Goal: Information Seeking & Learning: Check status

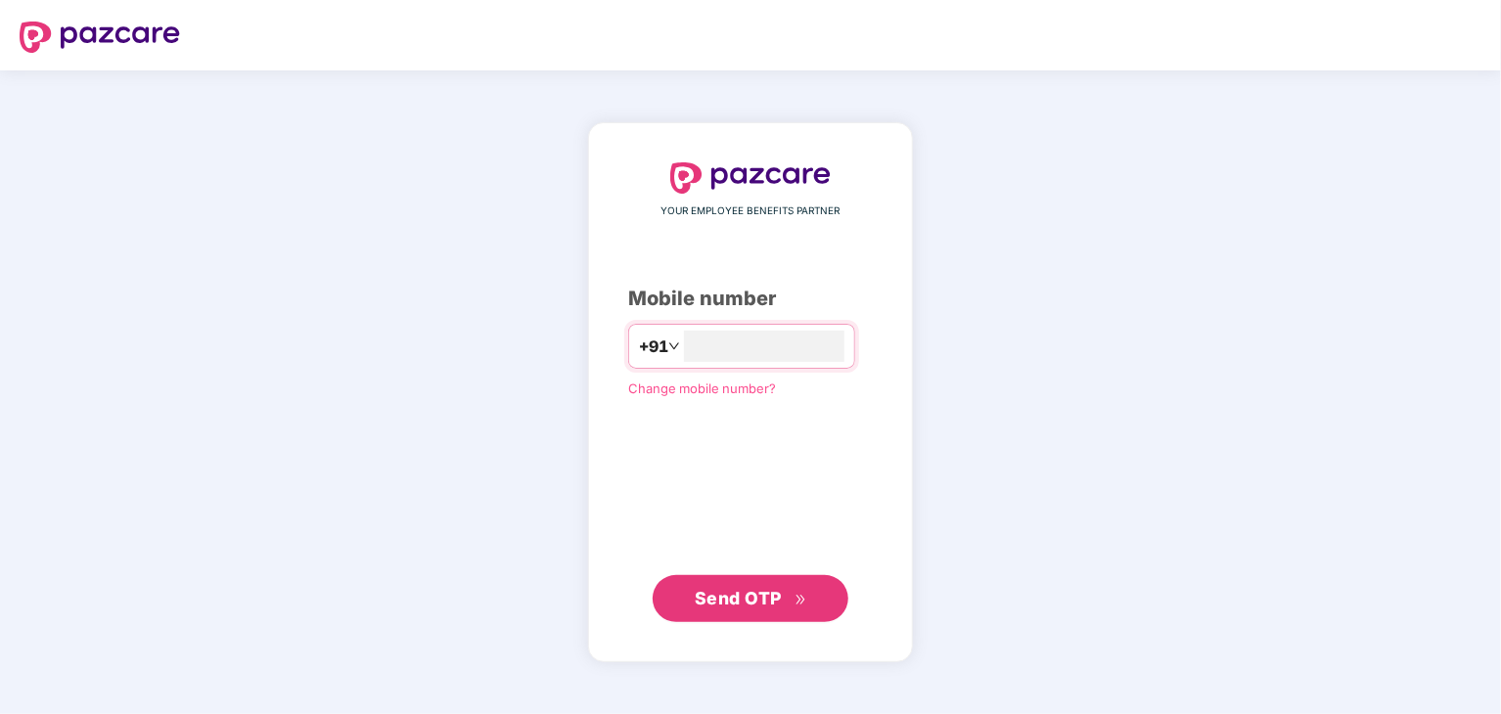
type input "***"
type input "**********"
click at [729, 605] on span "Send OTP" at bounding box center [738, 597] width 87 height 21
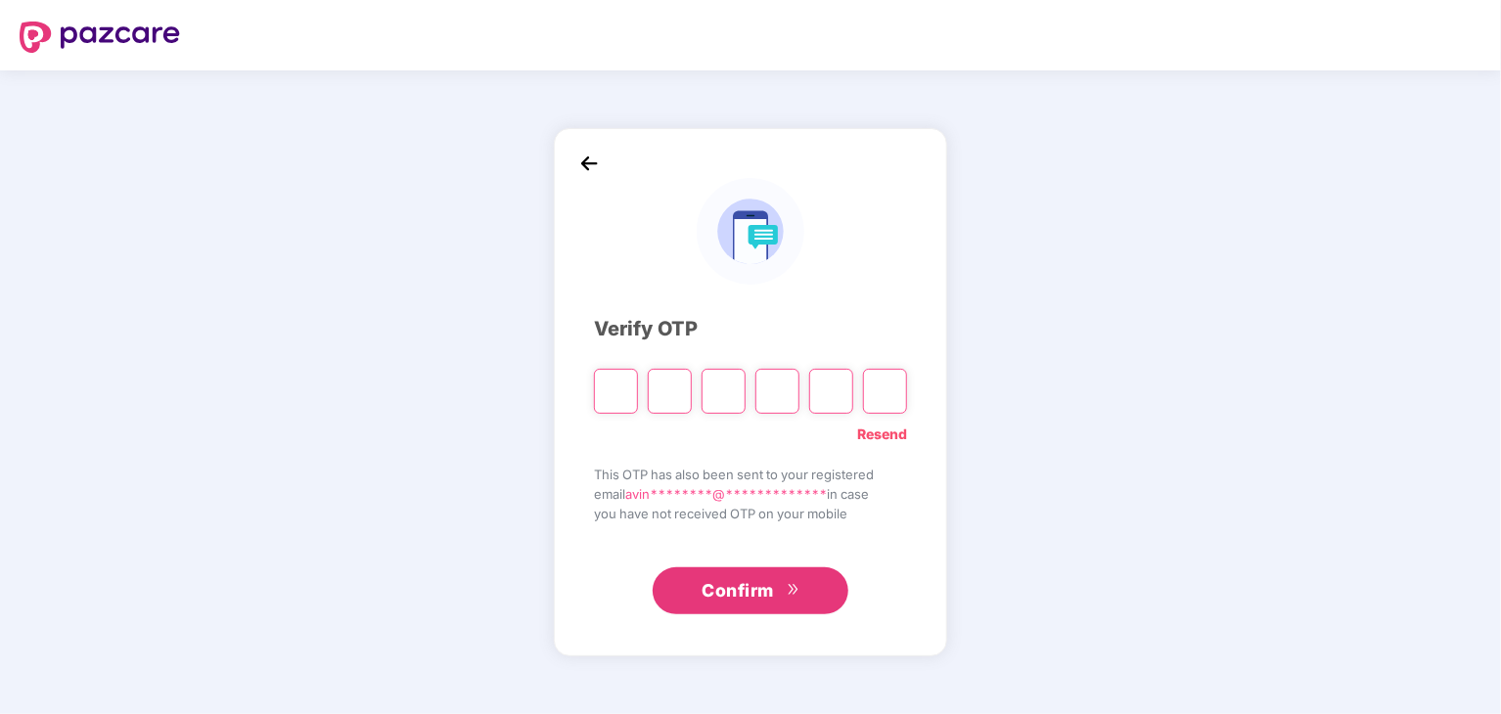
type input "*"
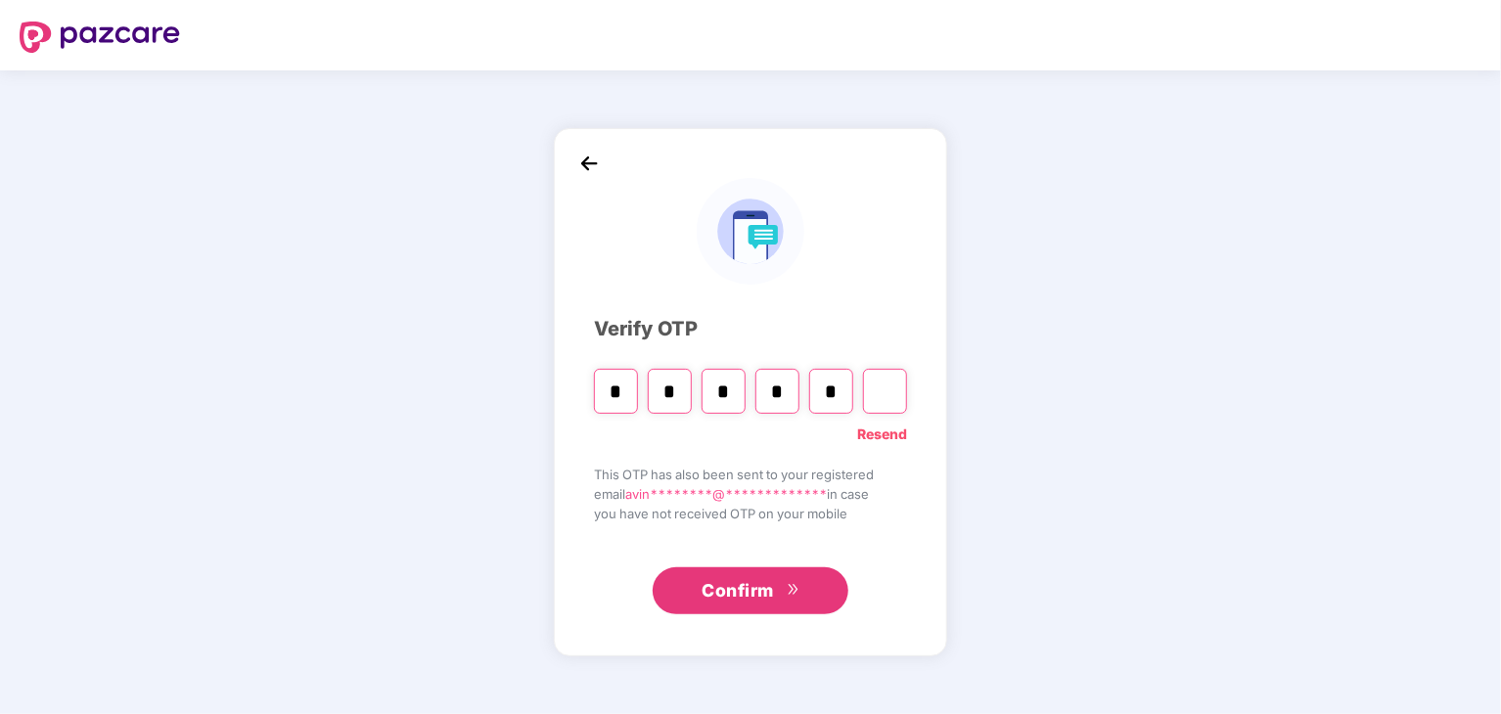
type input "*"
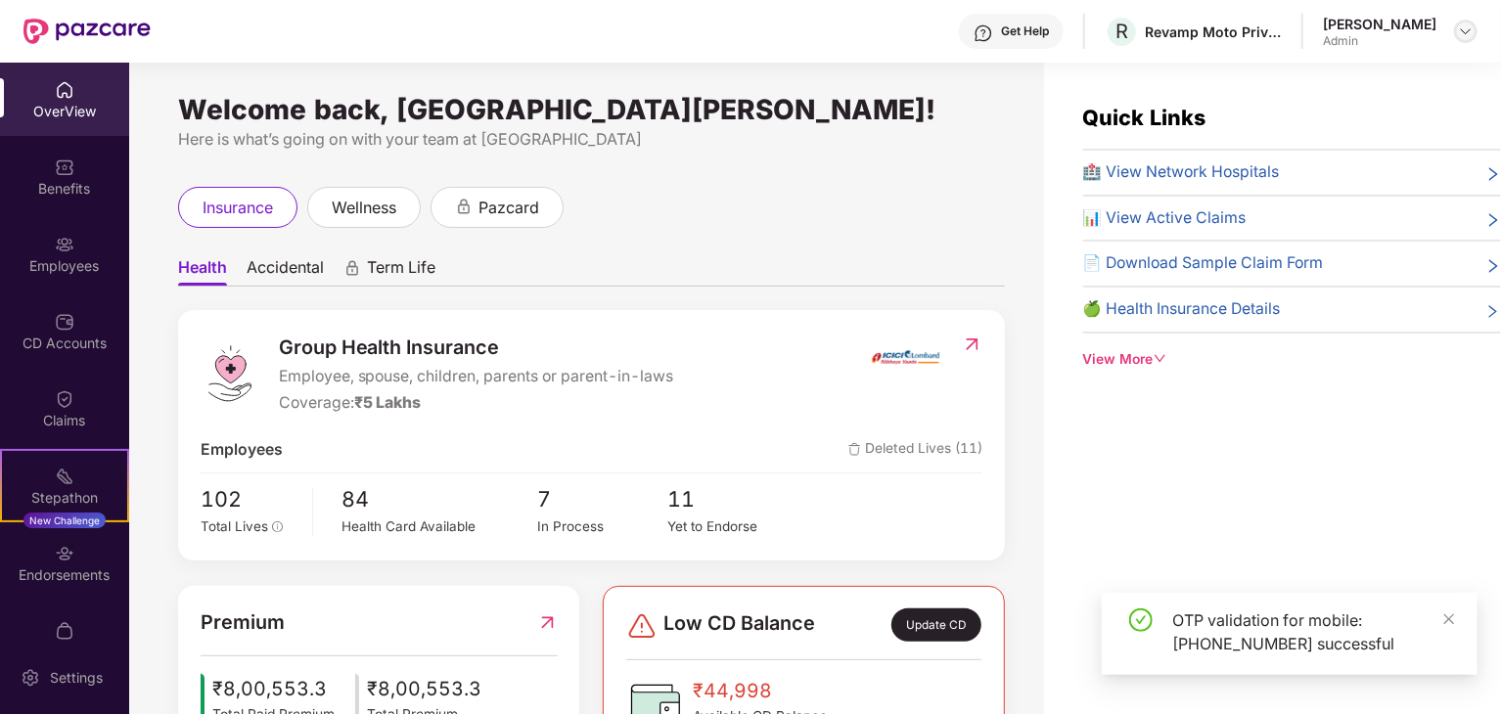
click at [1456, 26] on div at bounding box center [1465, 31] width 23 height 23
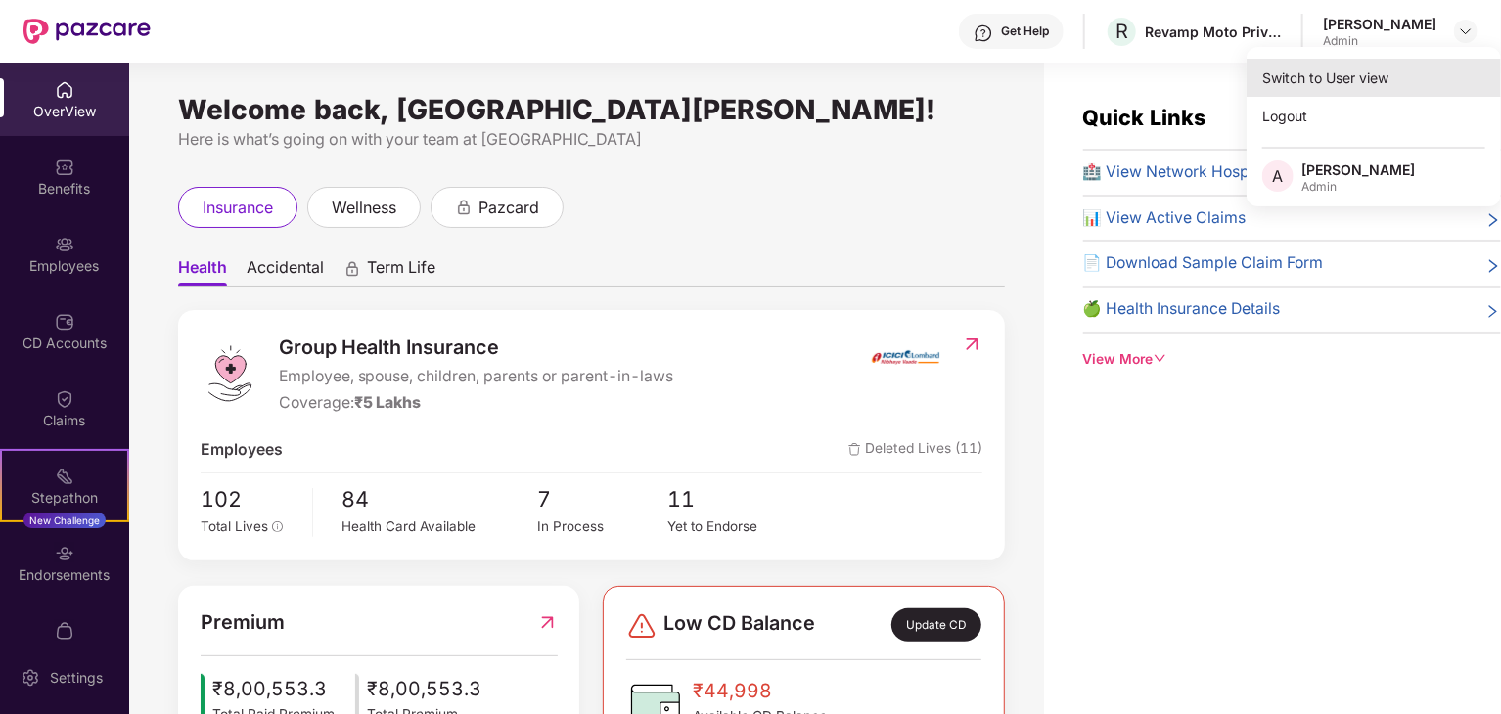
click at [1326, 81] on div "Switch to User view" at bounding box center [1373, 78] width 254 height 38
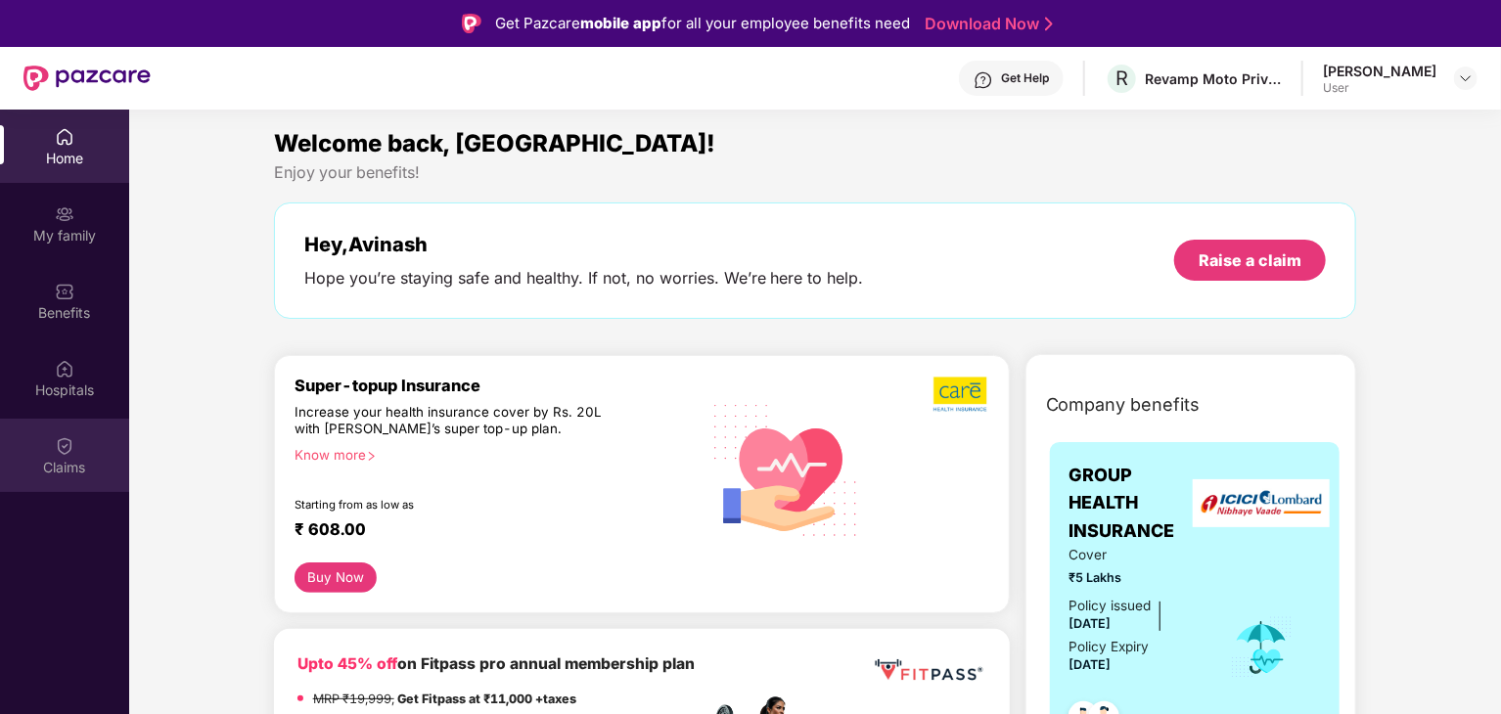
click at [58, 461] on div "Claims" at bounding box center [64, 468] width 129 height 20
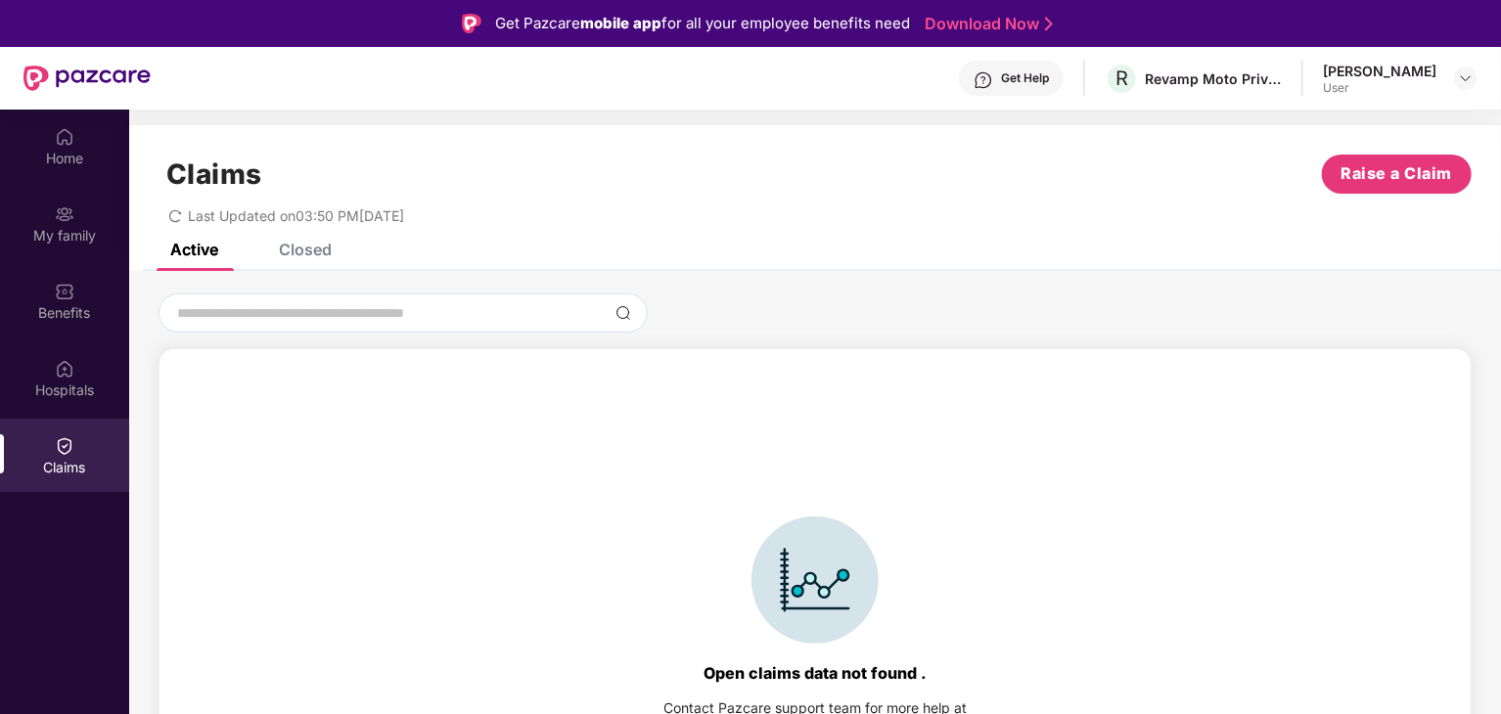
scroll to position [43, 0]
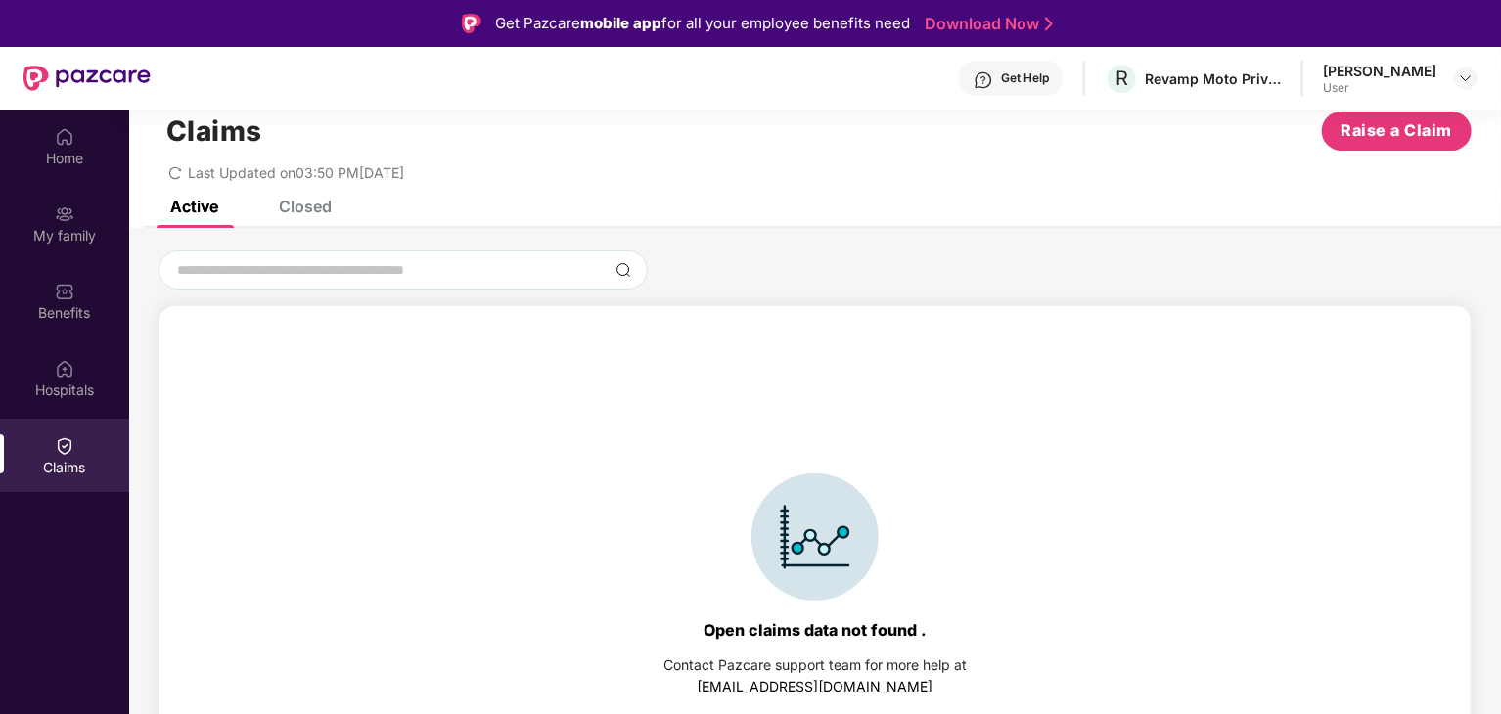
click at [290, 204] on div "Closed" at bounding box center [305, 207] width 53 height 20
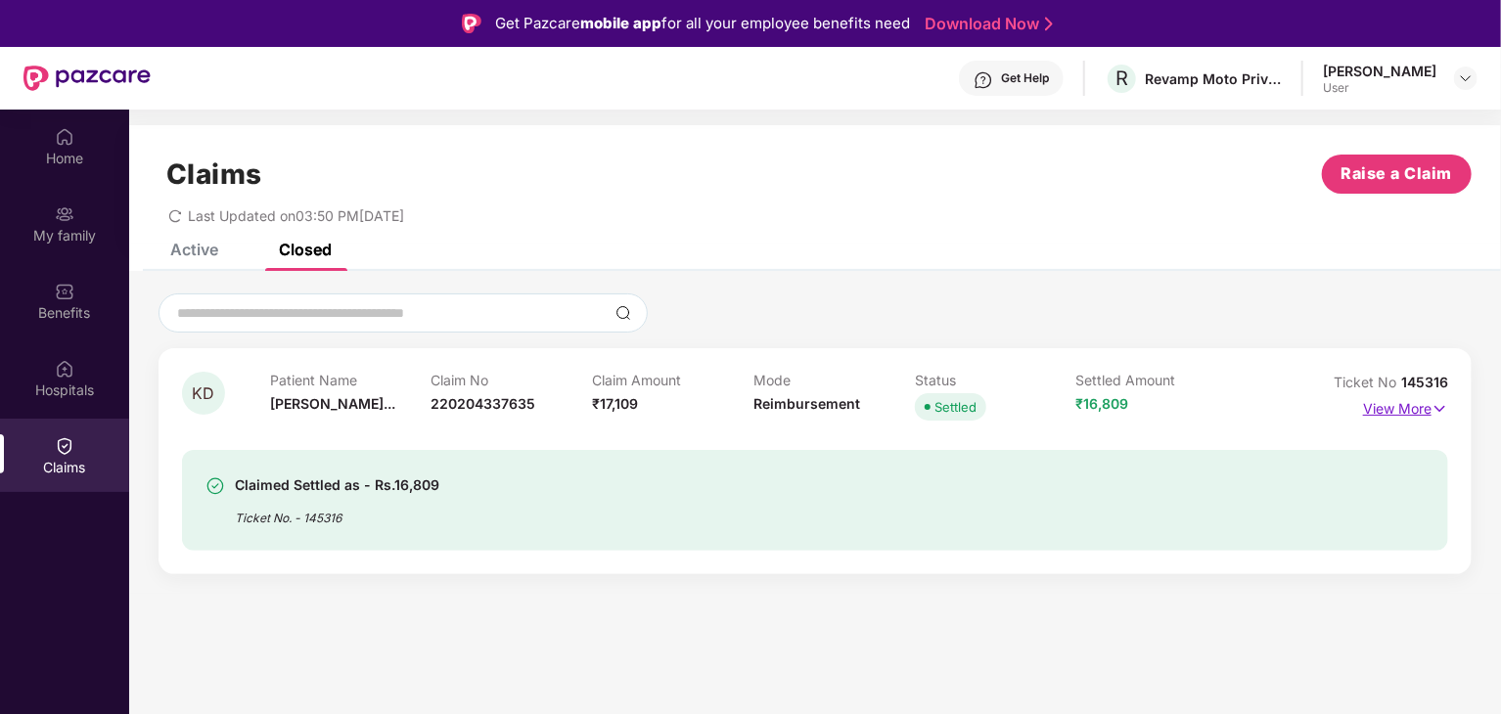
click at [1406, 407] on p "View More" at bounding box center [1405, 406] width 85 height 26
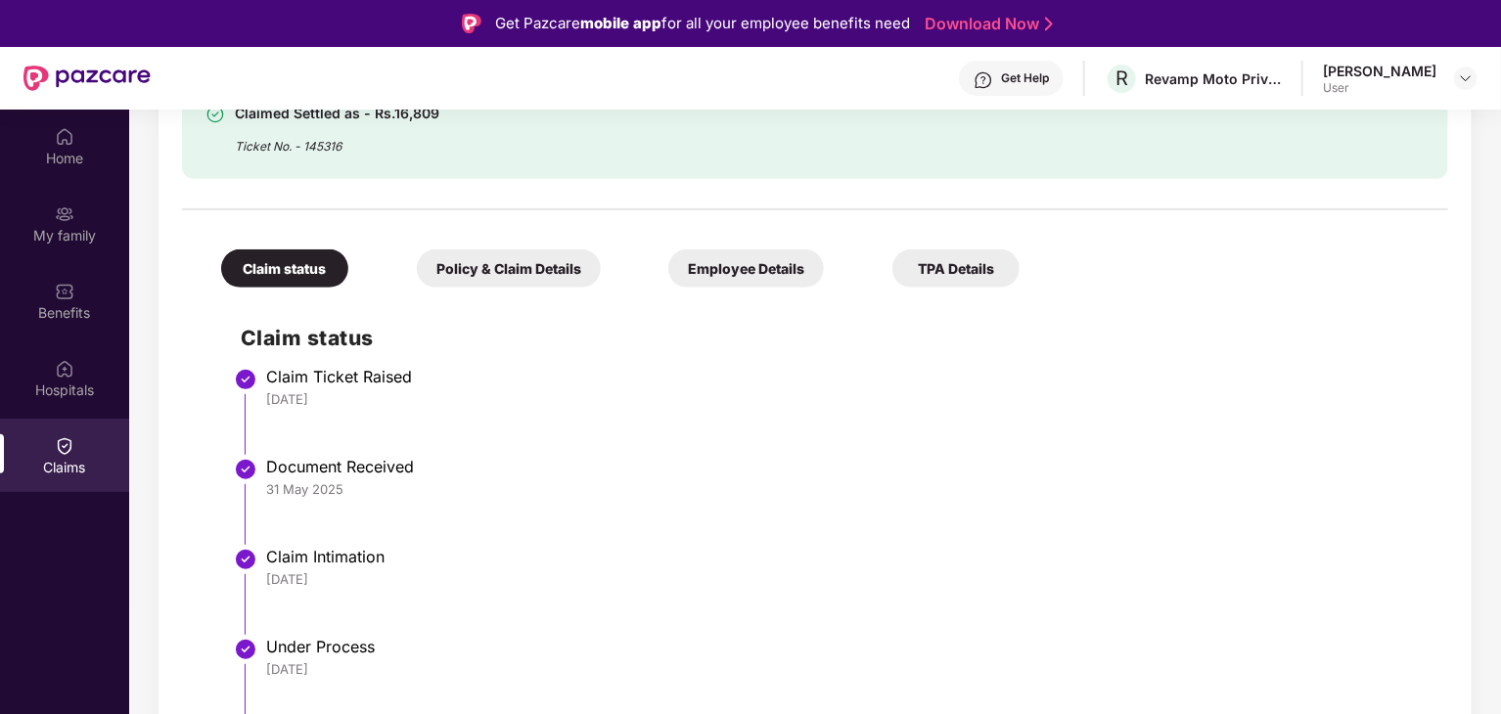
scroll to position [110, 0]
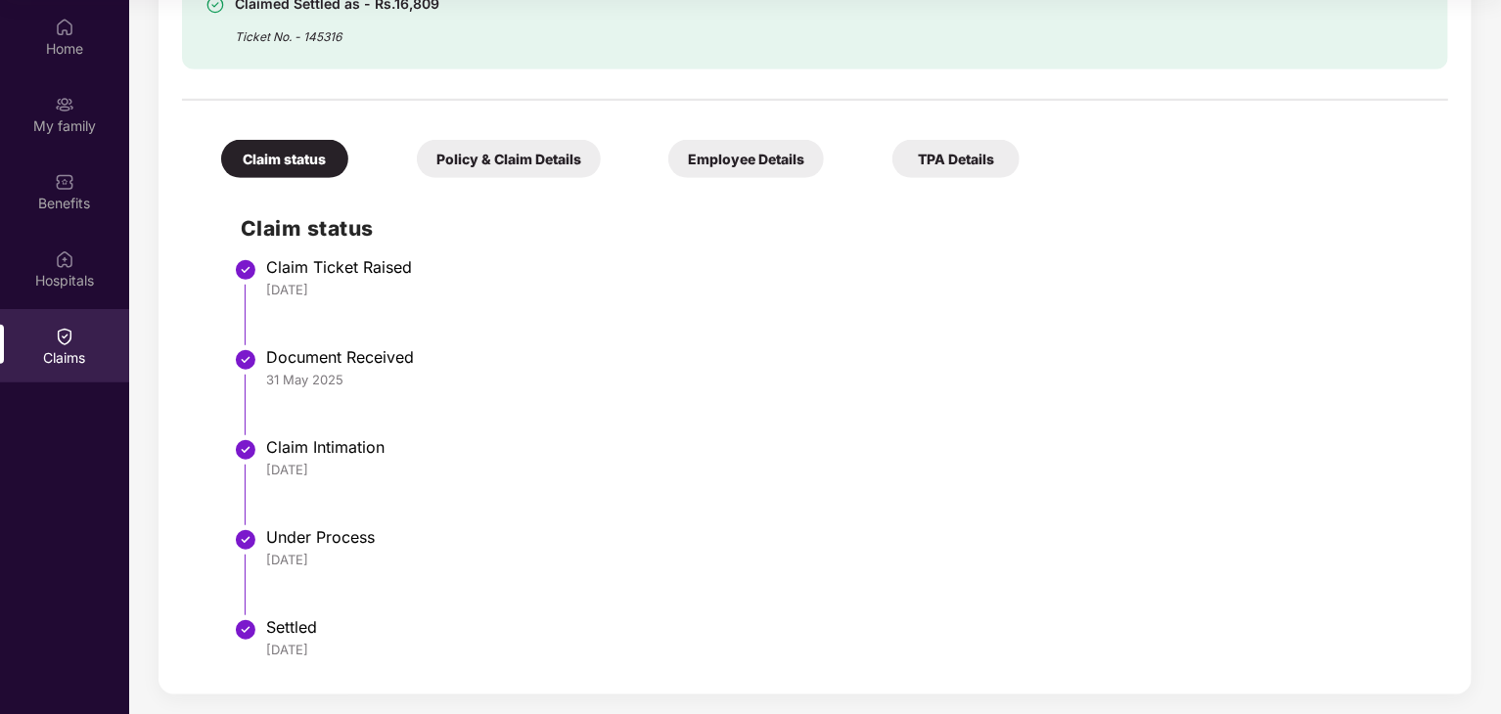
click at [573, 165] on div "Policy & Claim Details" at bounding box center [509, 159] width 184 height 38
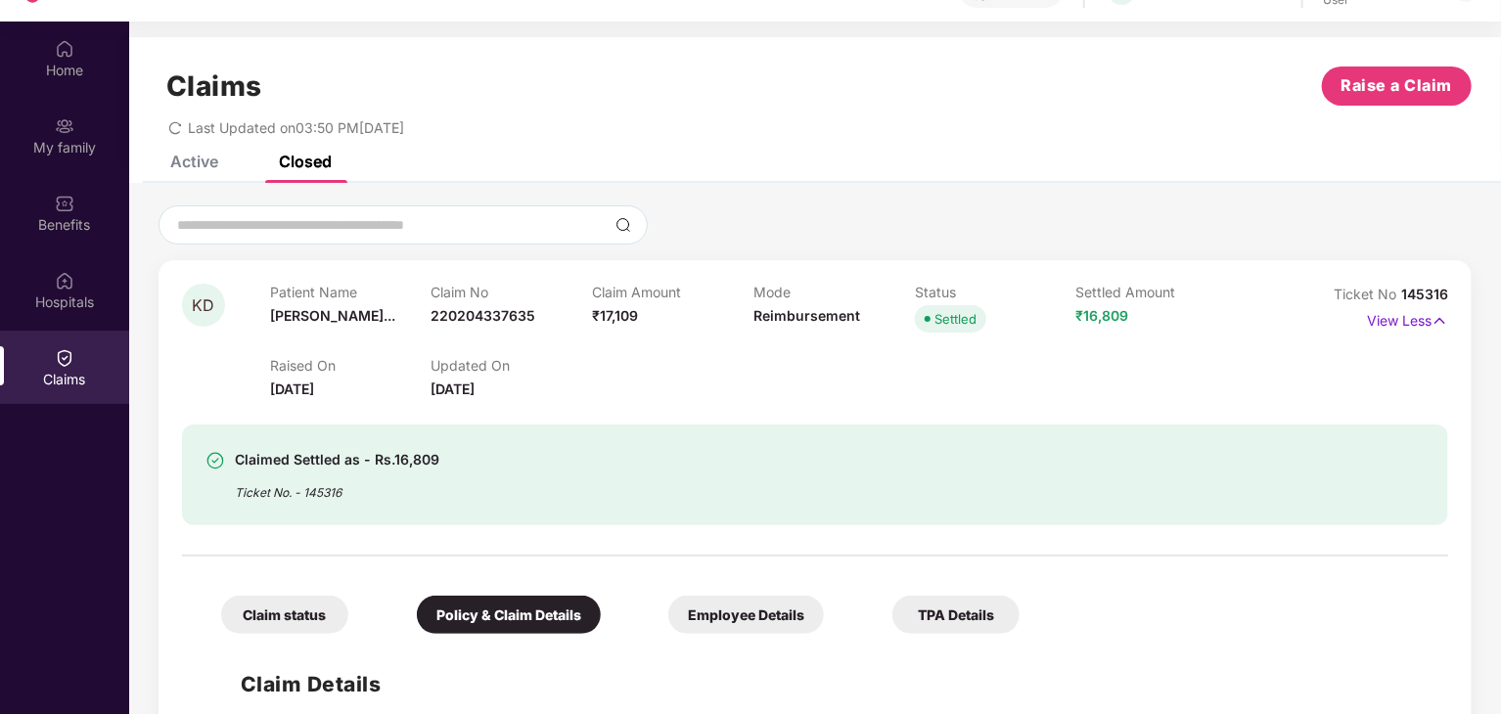
scroll to position [84, 0]
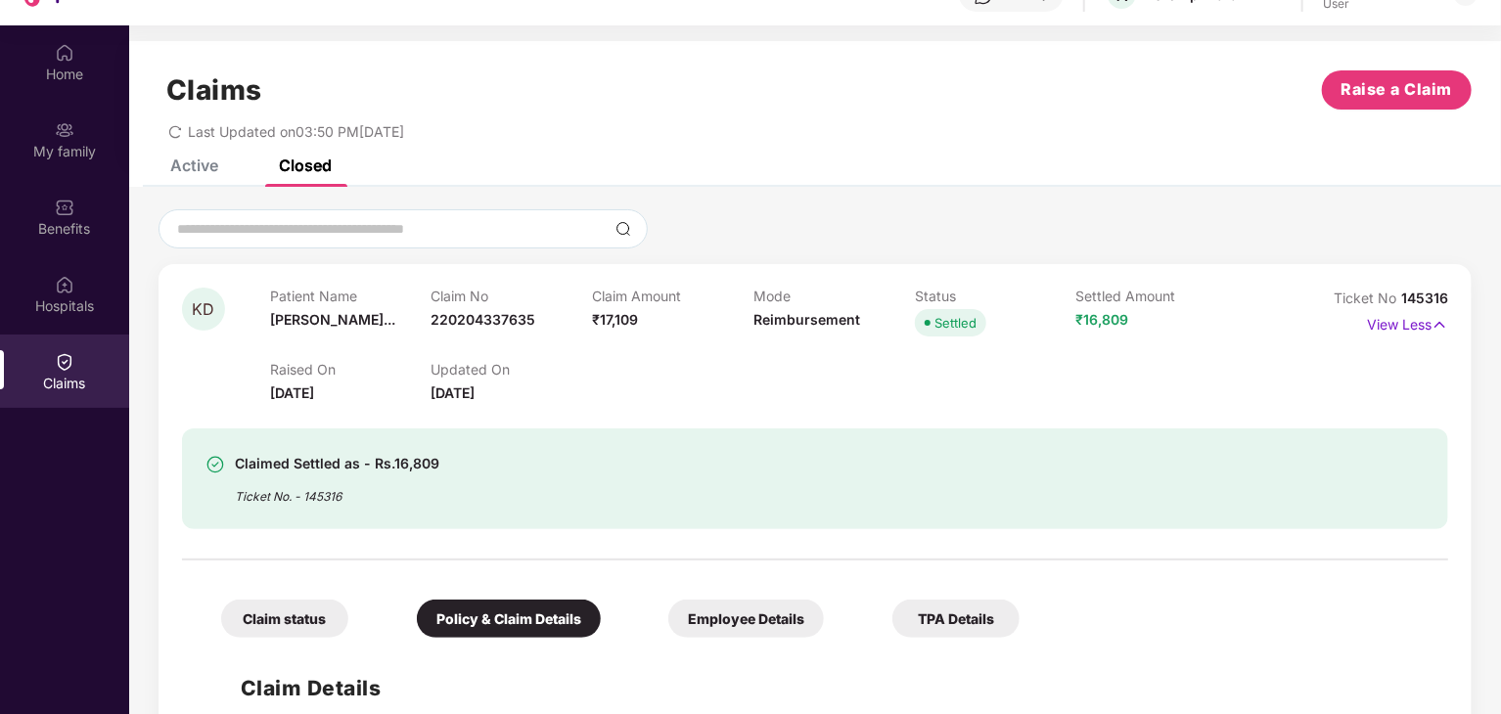
click at [708, 620] on div "Employee Details" at bounding box center [746, 619] width 156 height 38
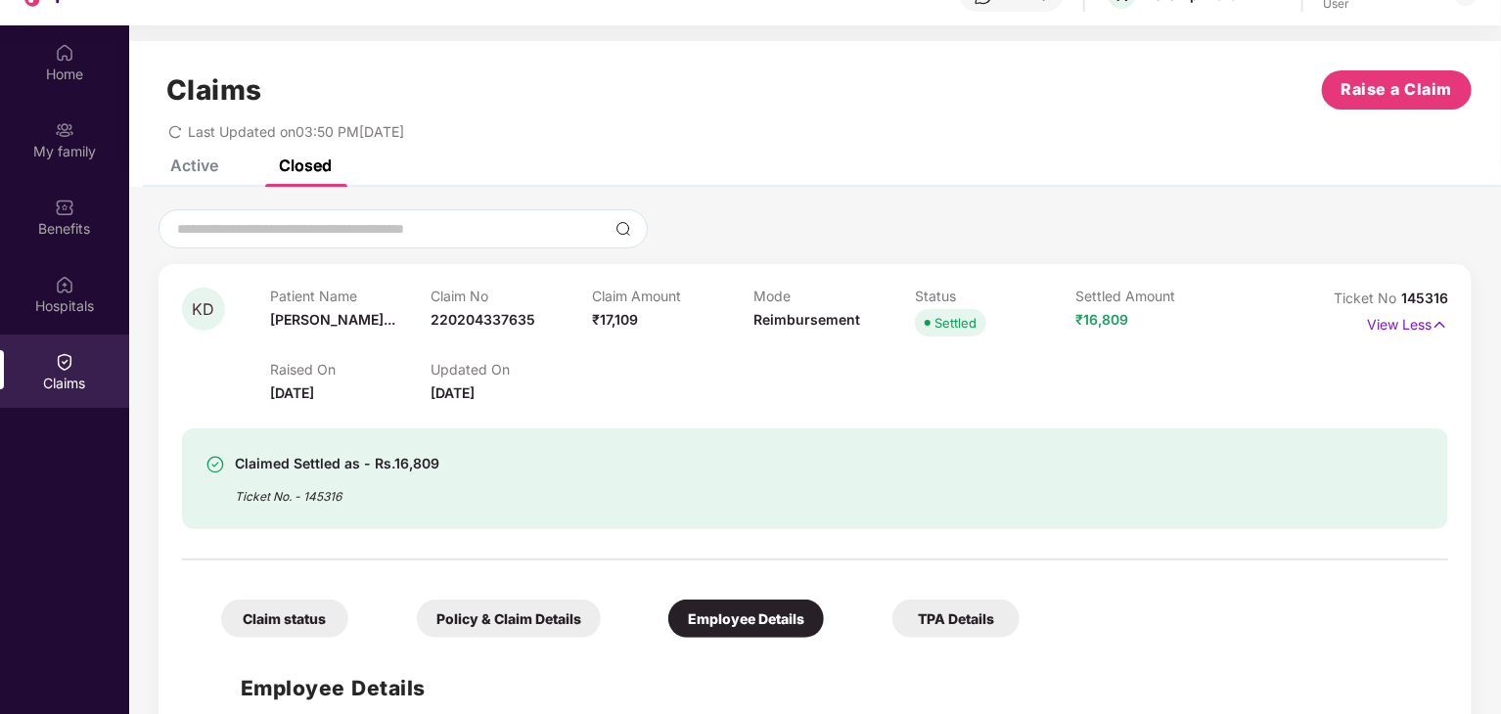
scroll to position [0, 0]
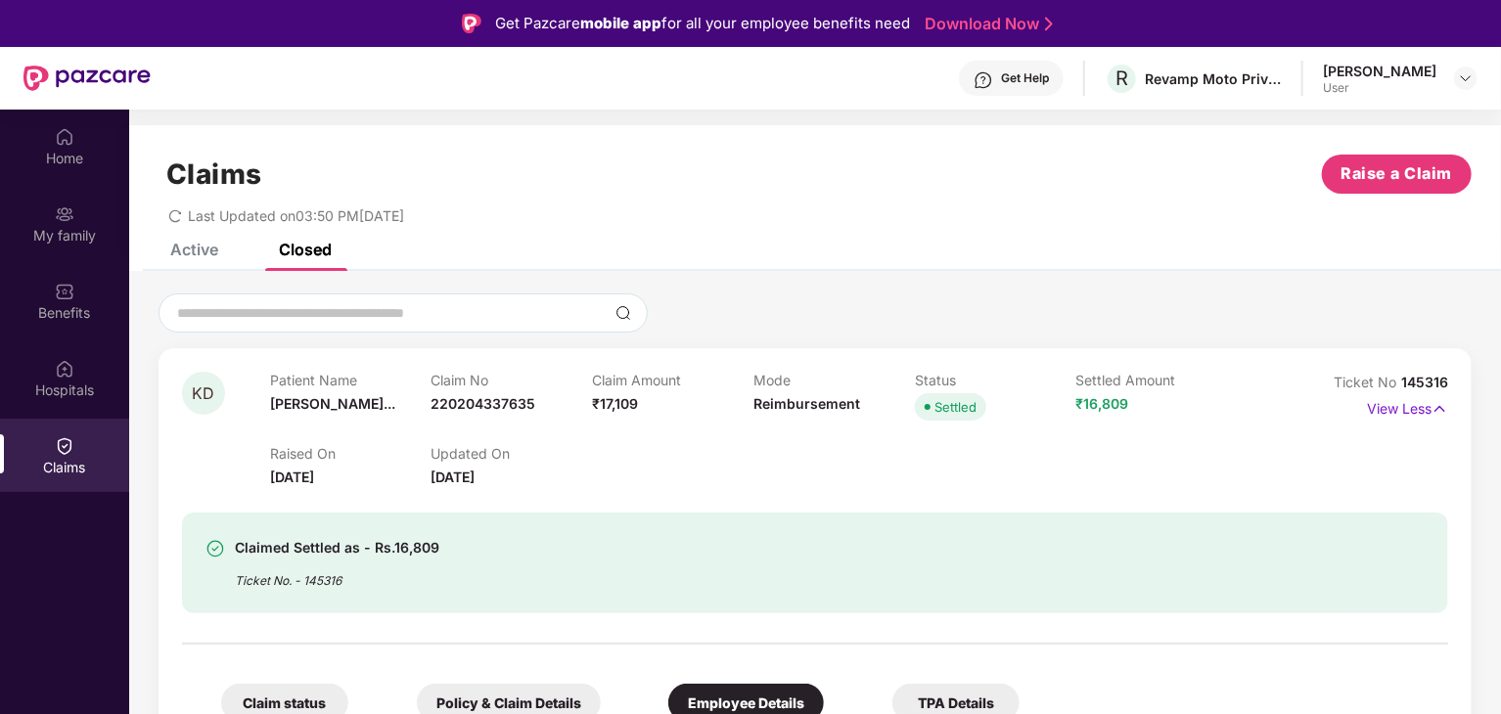
click at [1413, 79] on div "[PERSON_NAME]" at bounding box center [1379, 71] width 113 height 19
click at [1466, 79] on img at bounding box center [1466, 78] width 16 height 16
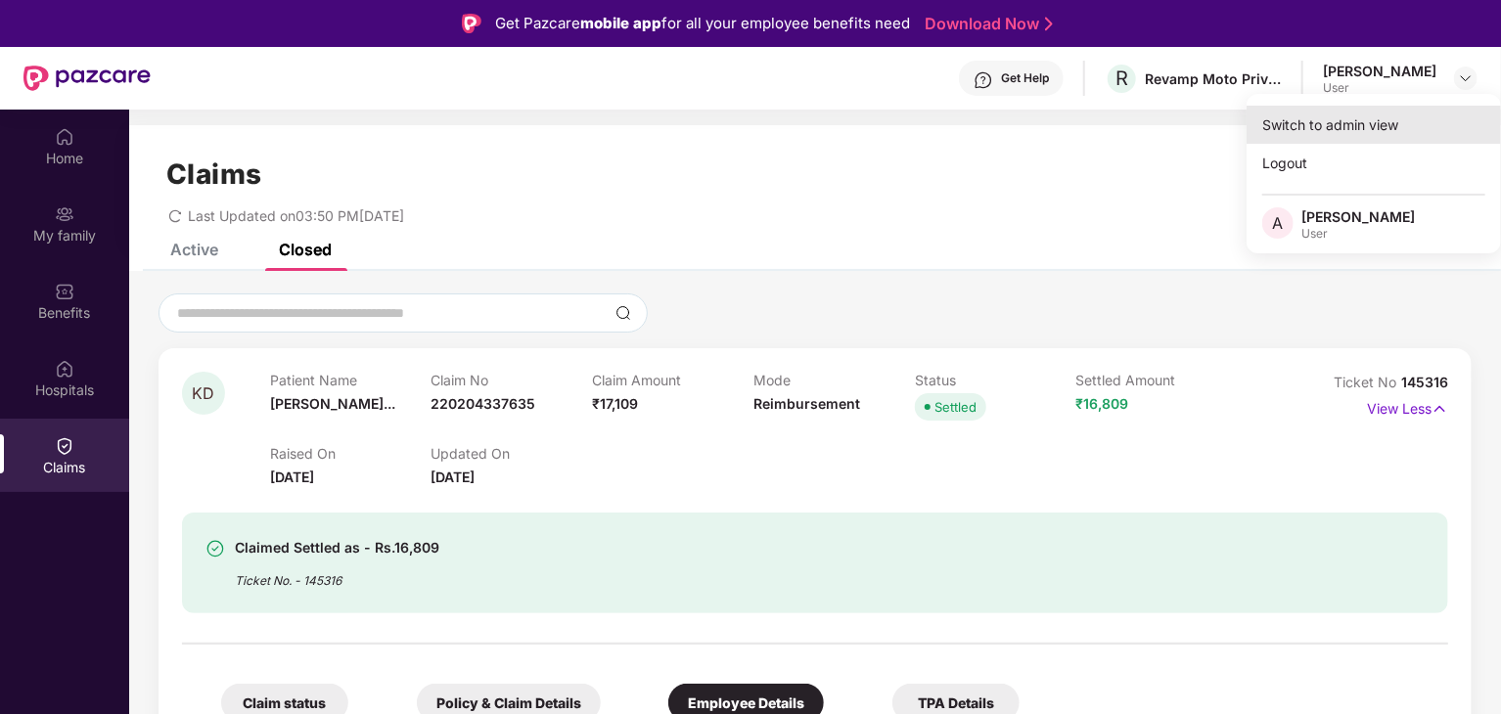
click at [1364, 134] on div "Switch to admin view" at bounding box center [1373, 125] width 254 height 38
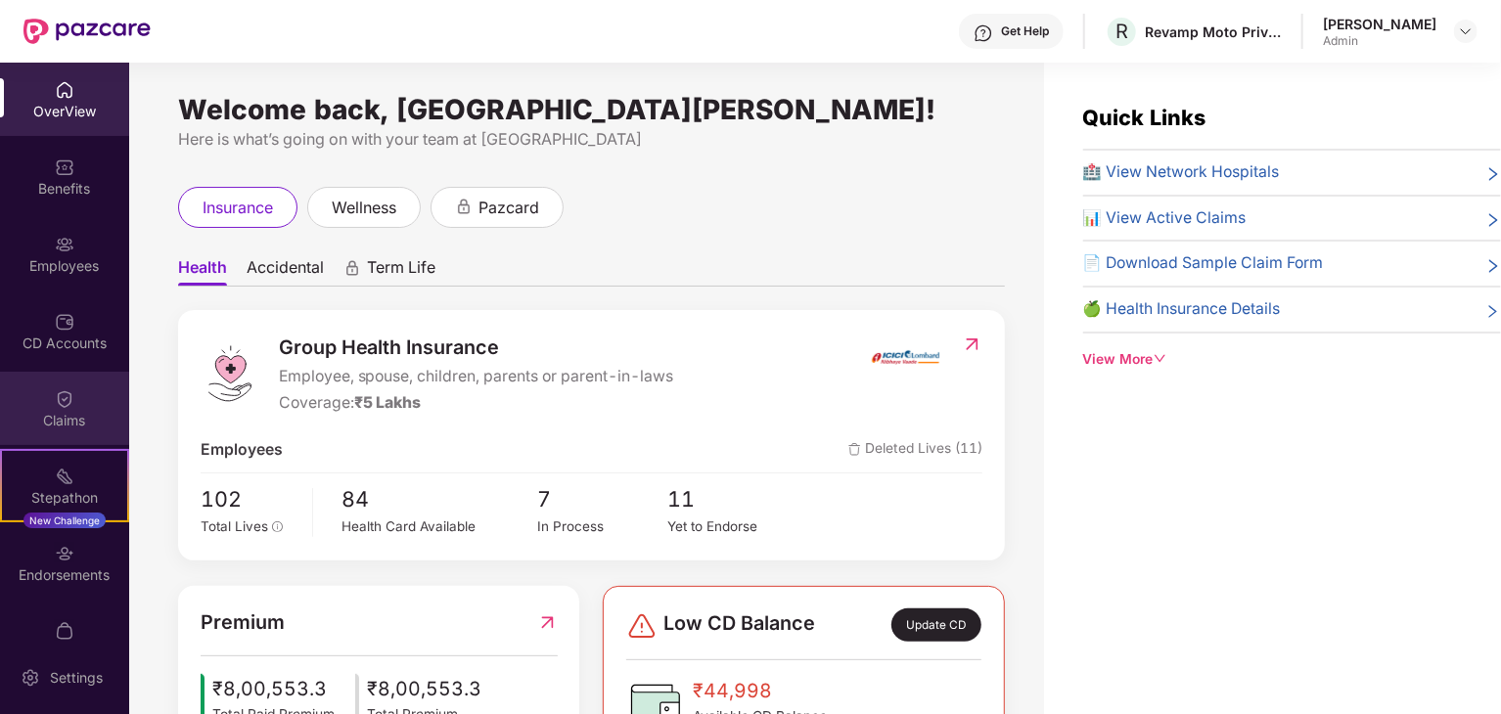
click at [78, 420] on div "Claims" at bounding box center [64, 421] width 129 height 20
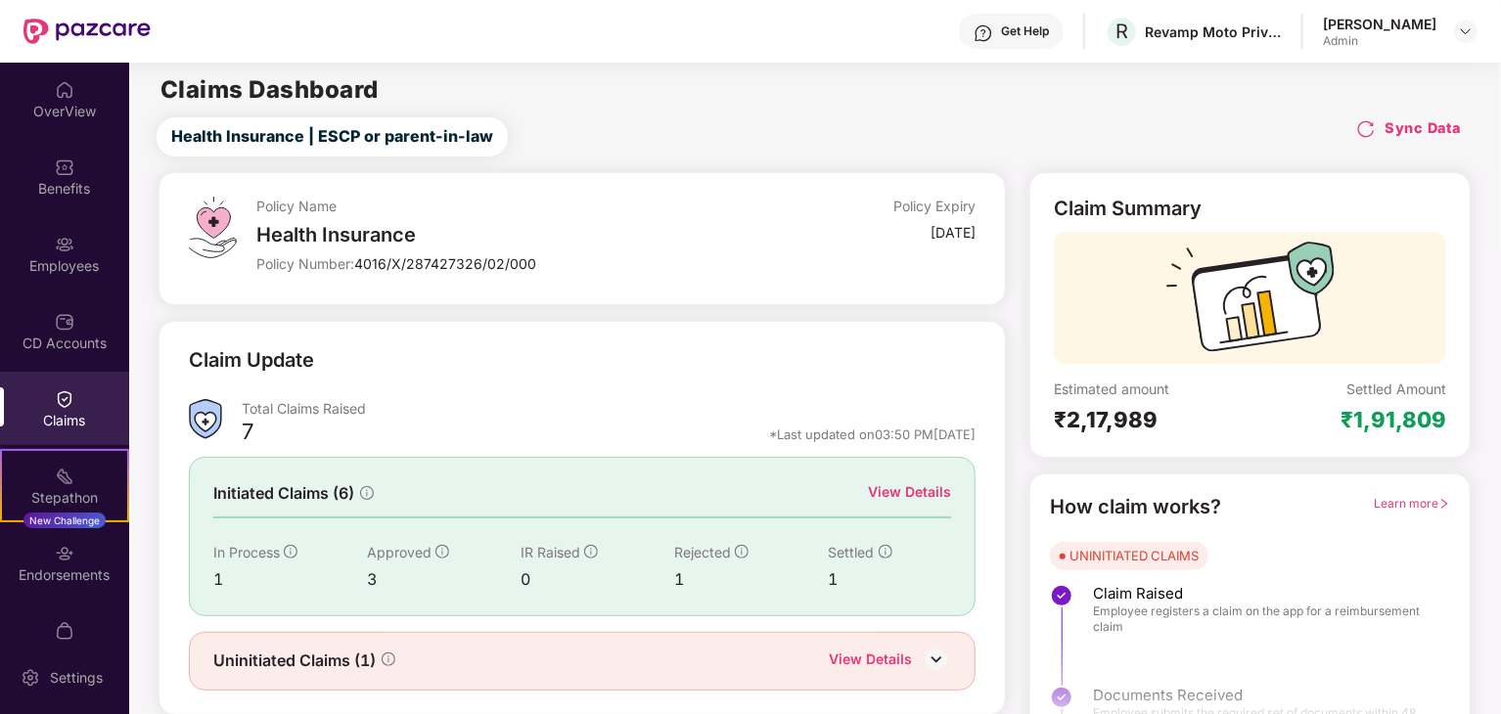
click at [900, 491] on div "View Details" at bounding box center [909, 492] width 83 height 22
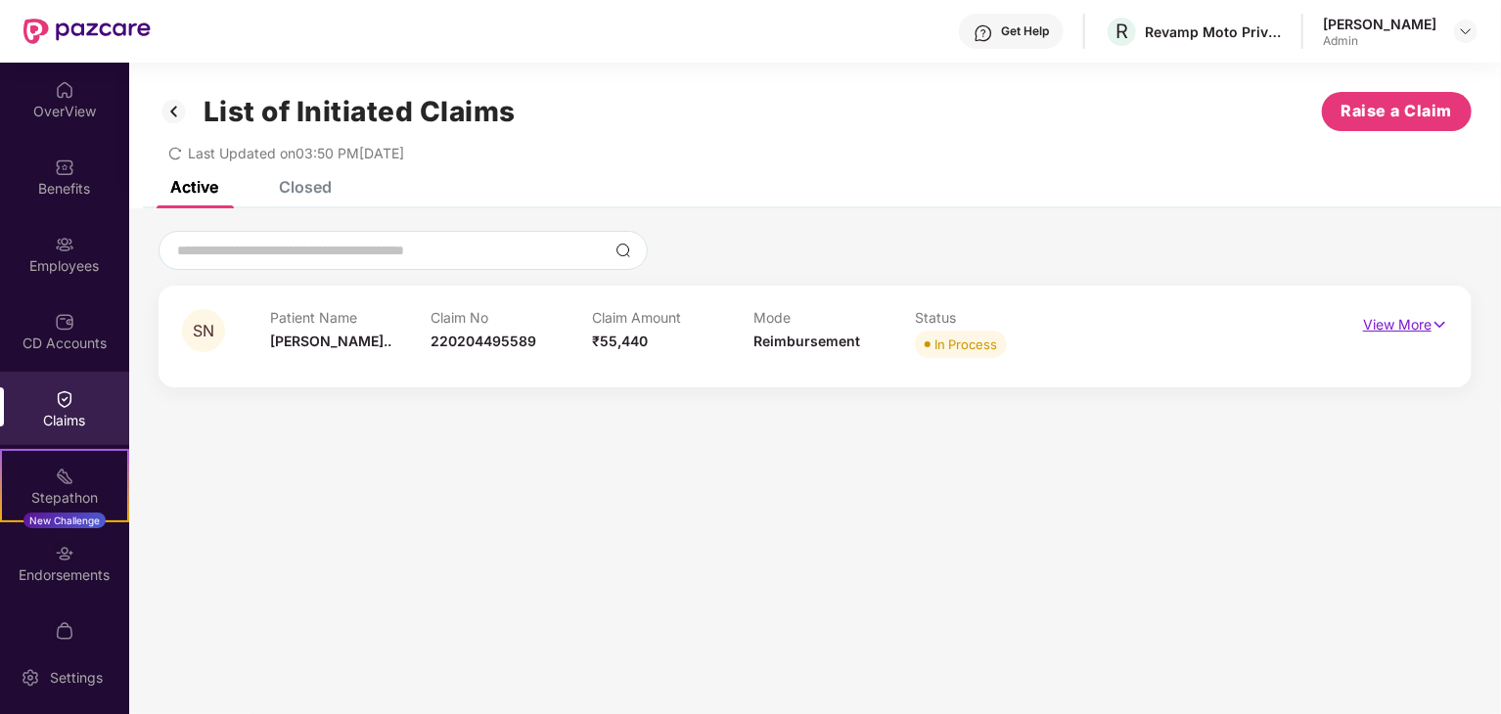
click at [1421, 328] on p "View More" at bounding box center [1405, 322] width 85 height 26
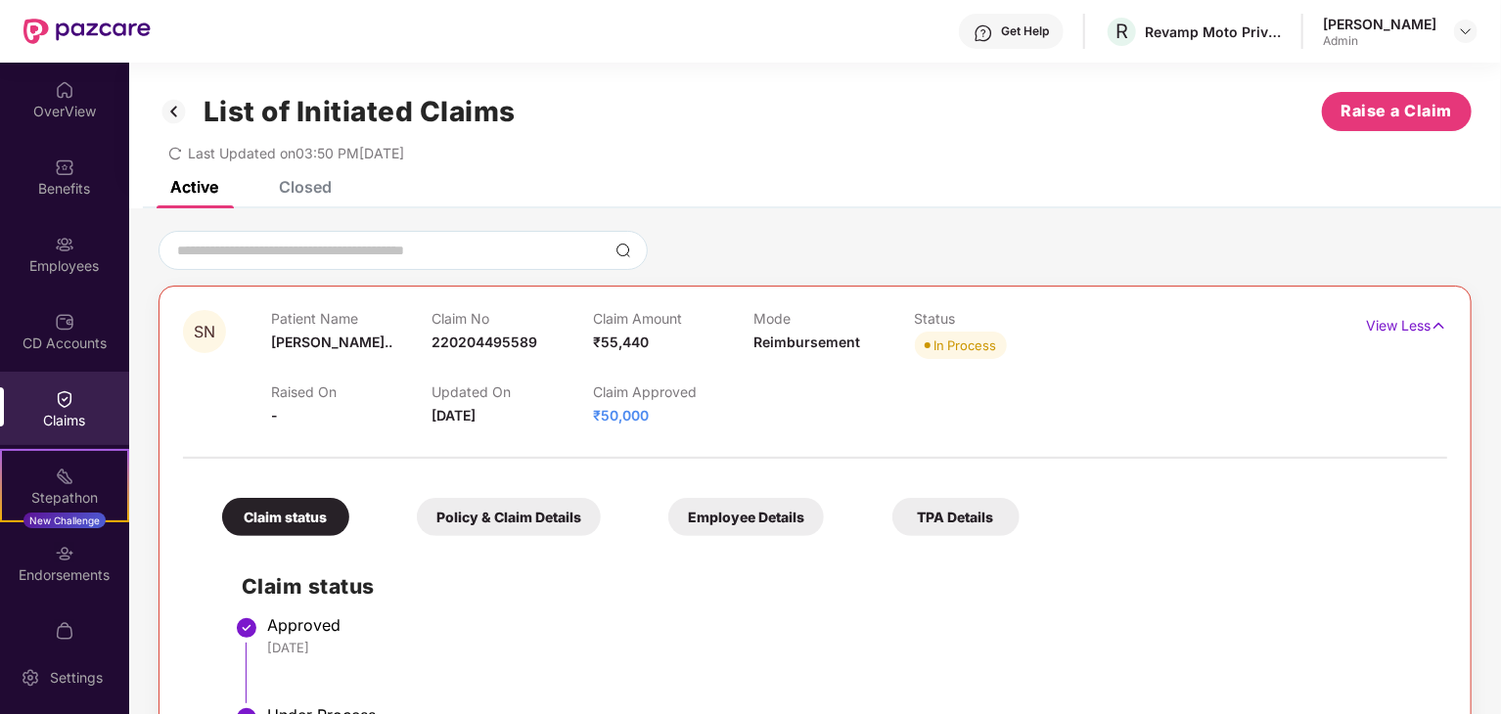
click at [302, 199] on div "Closed" at bounding box center [290, 186] width 82 height 43
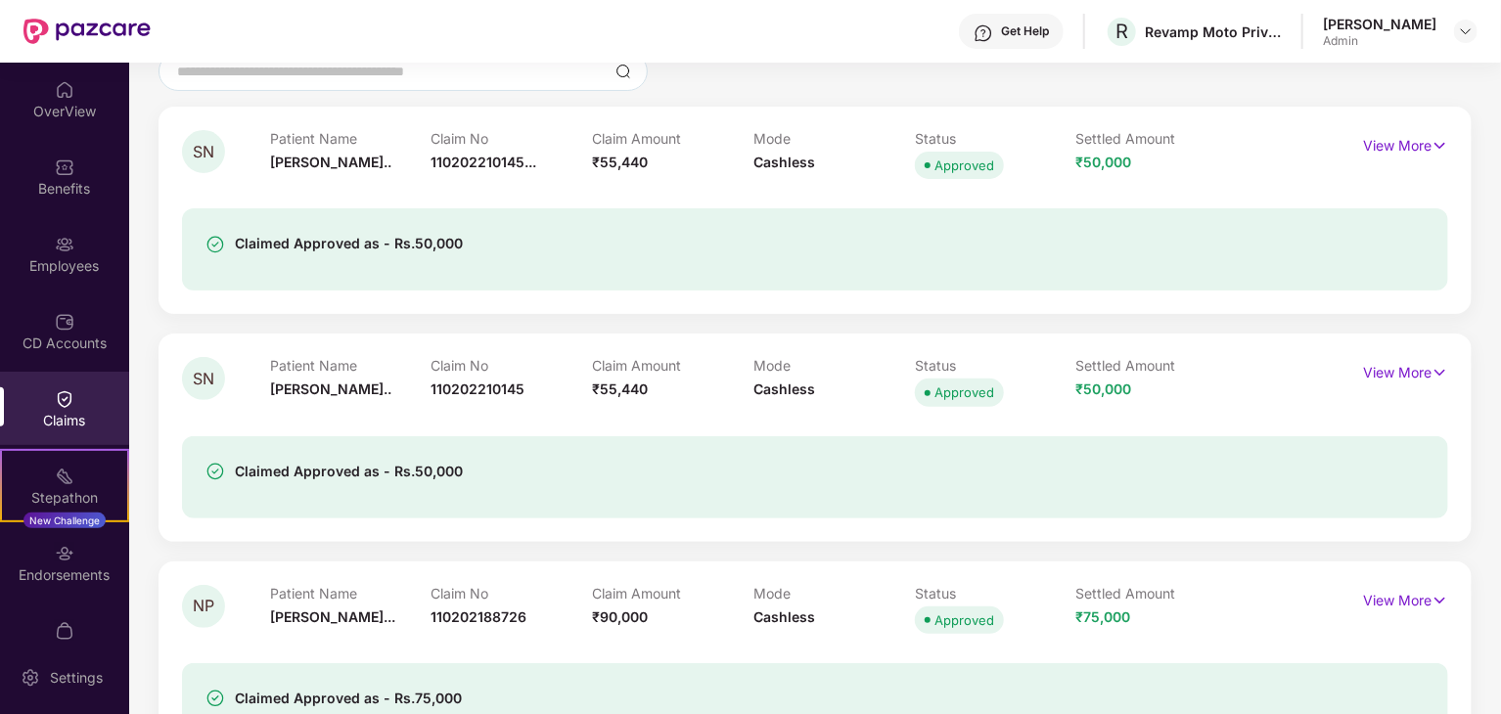
scroll to position [178, 0]
click at [1433, 378] on img at bounding box center [1439, 374] width 17 height 22
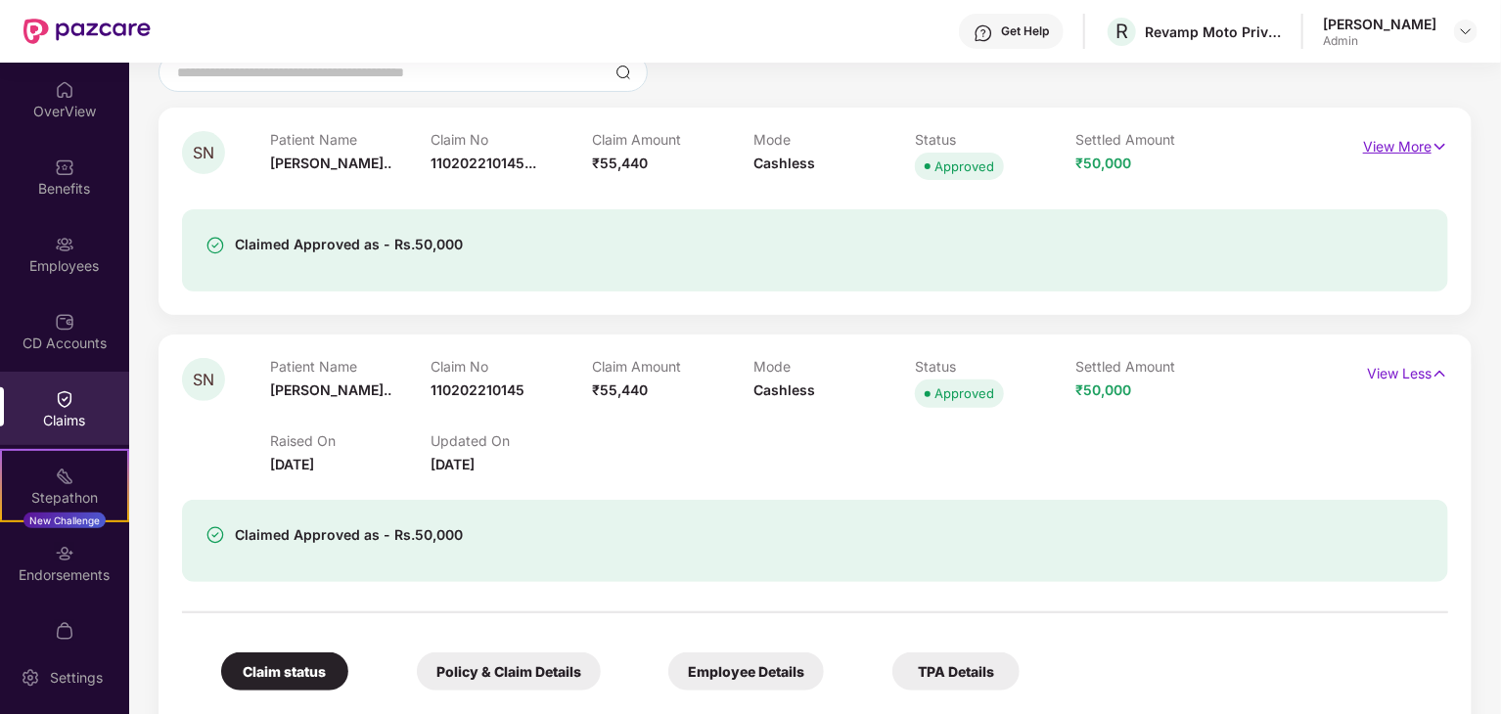
click at [1414, 150] on p "View More" at bounding box center [1405, 144] width 85 height 26
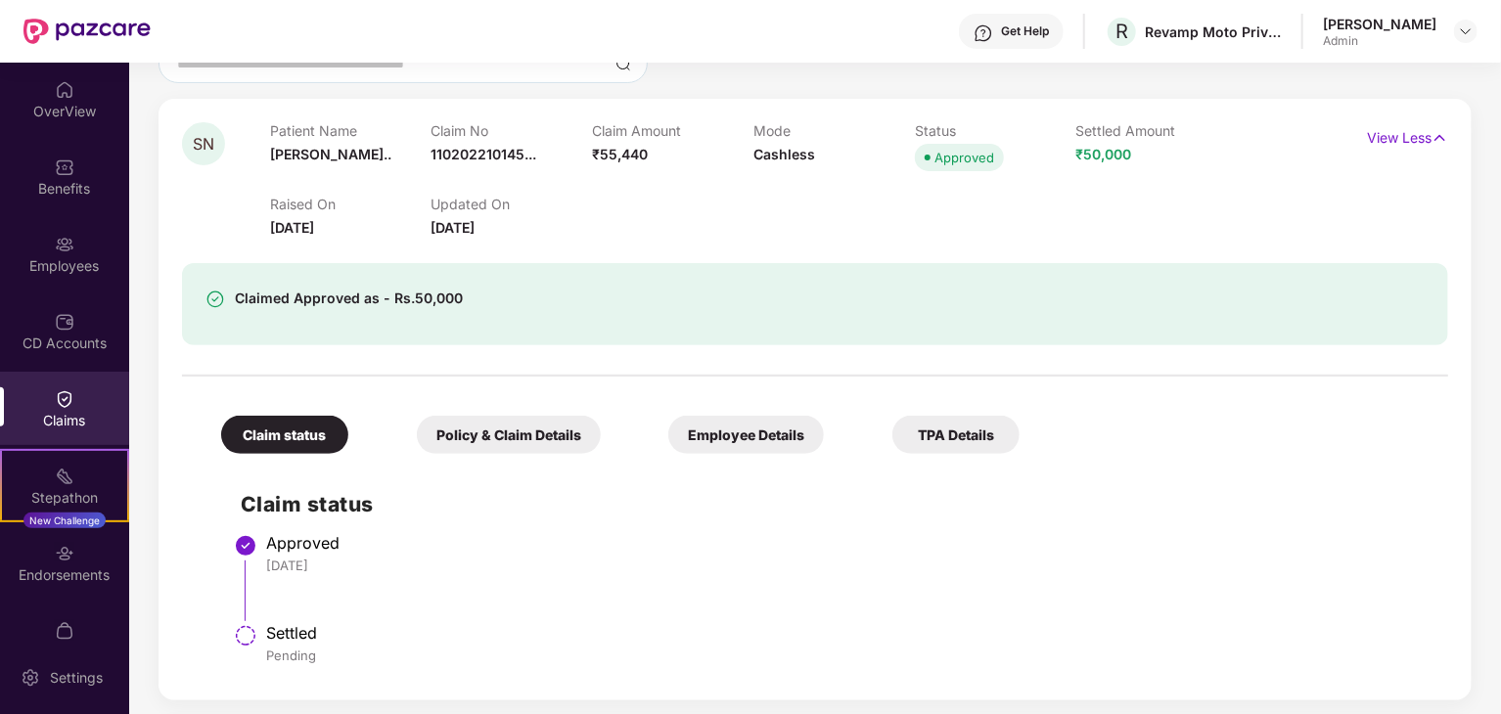
scroll to position [174, 0]
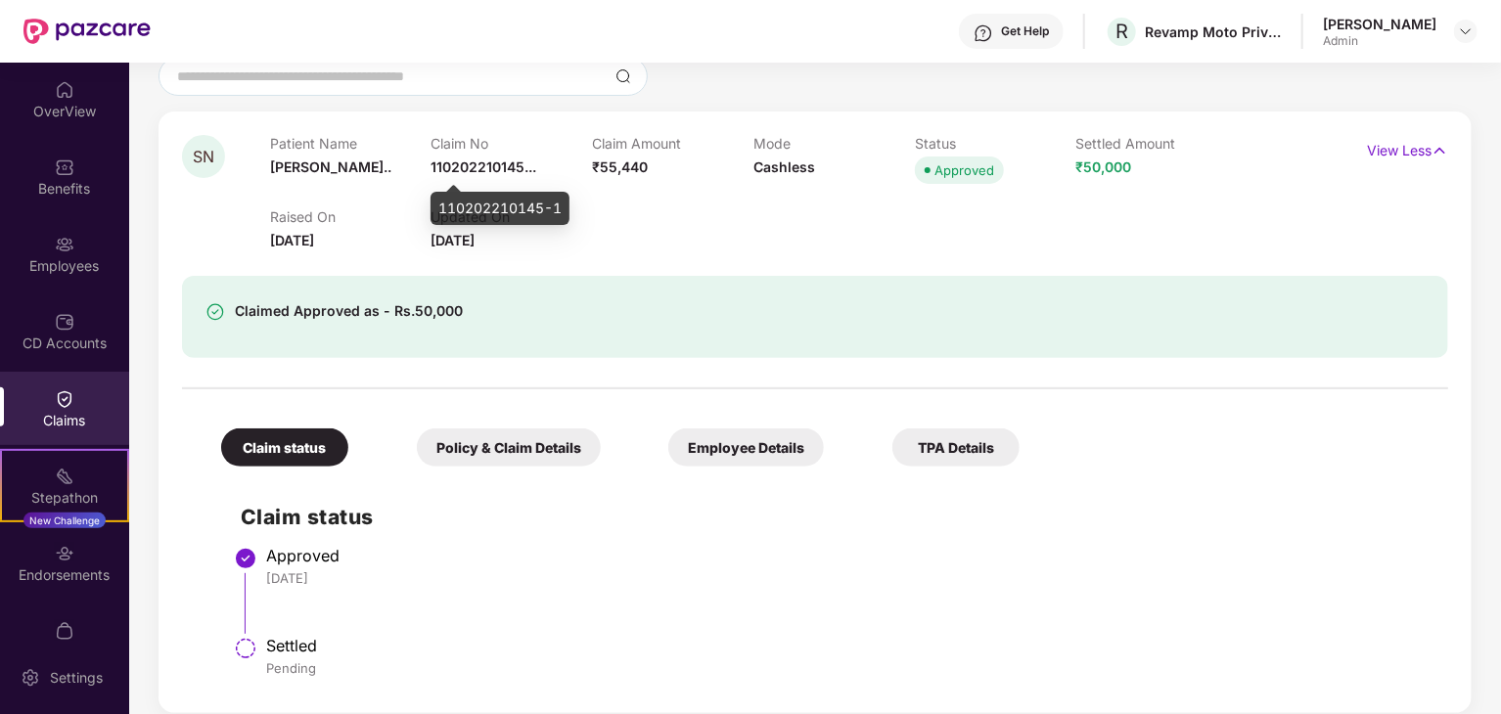
click at [524, 165] on span "110202210145..." at bounding box center [484, 166] width 106 height 17
click at [833, 345] on div "Claimed Approved as - Rs.50,000" at bounding box center [815, 317] width 1266 height 82
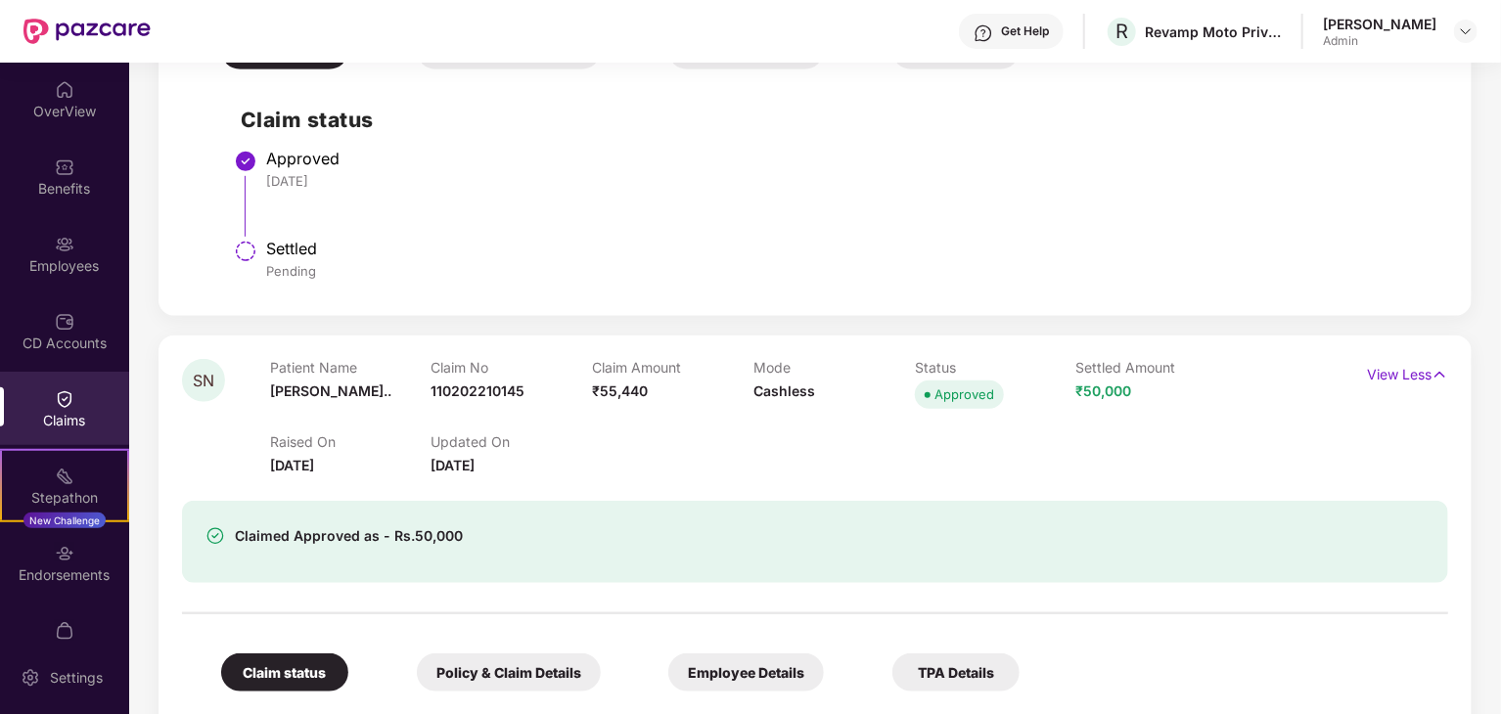
scroll to position [573, 0]
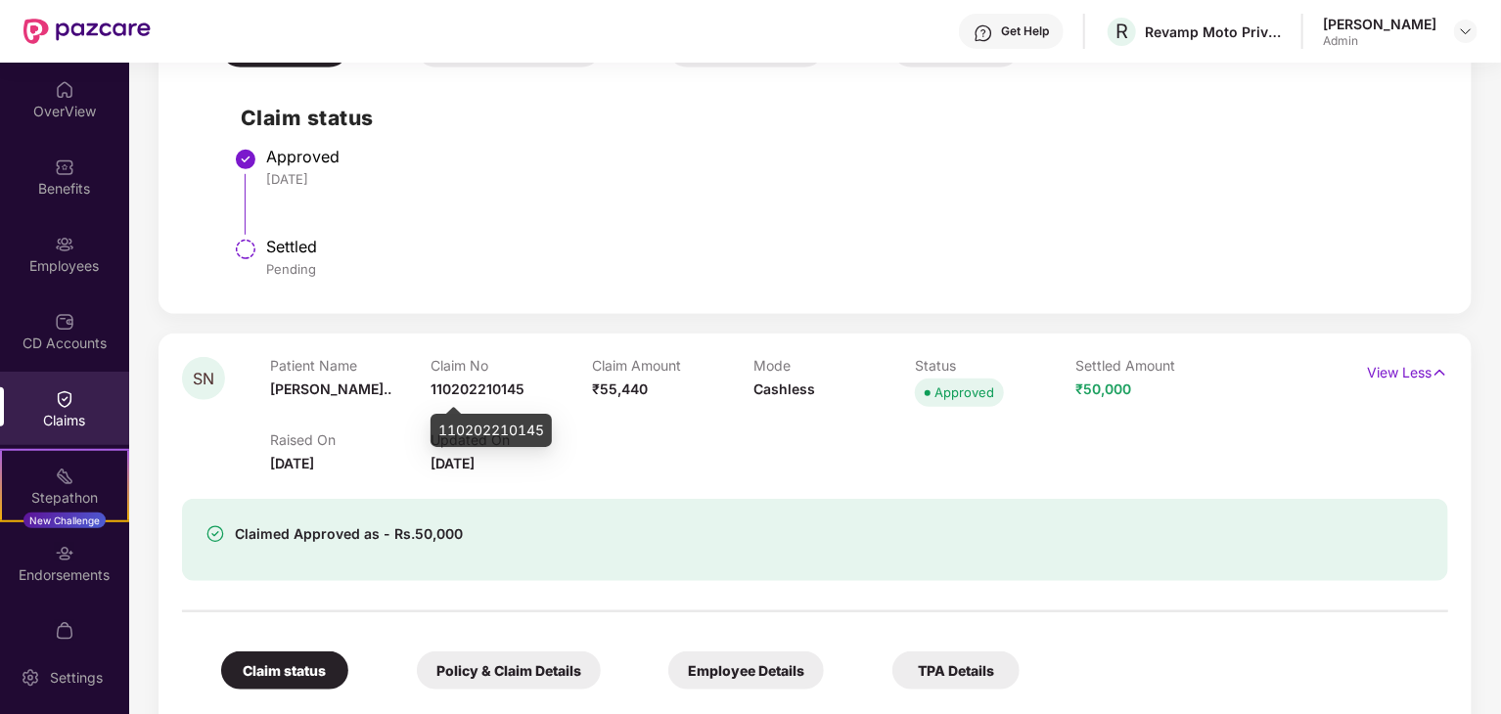
click at [473, 384] on span "110202210145" at bounding box center [478, 389] width 94 height 17
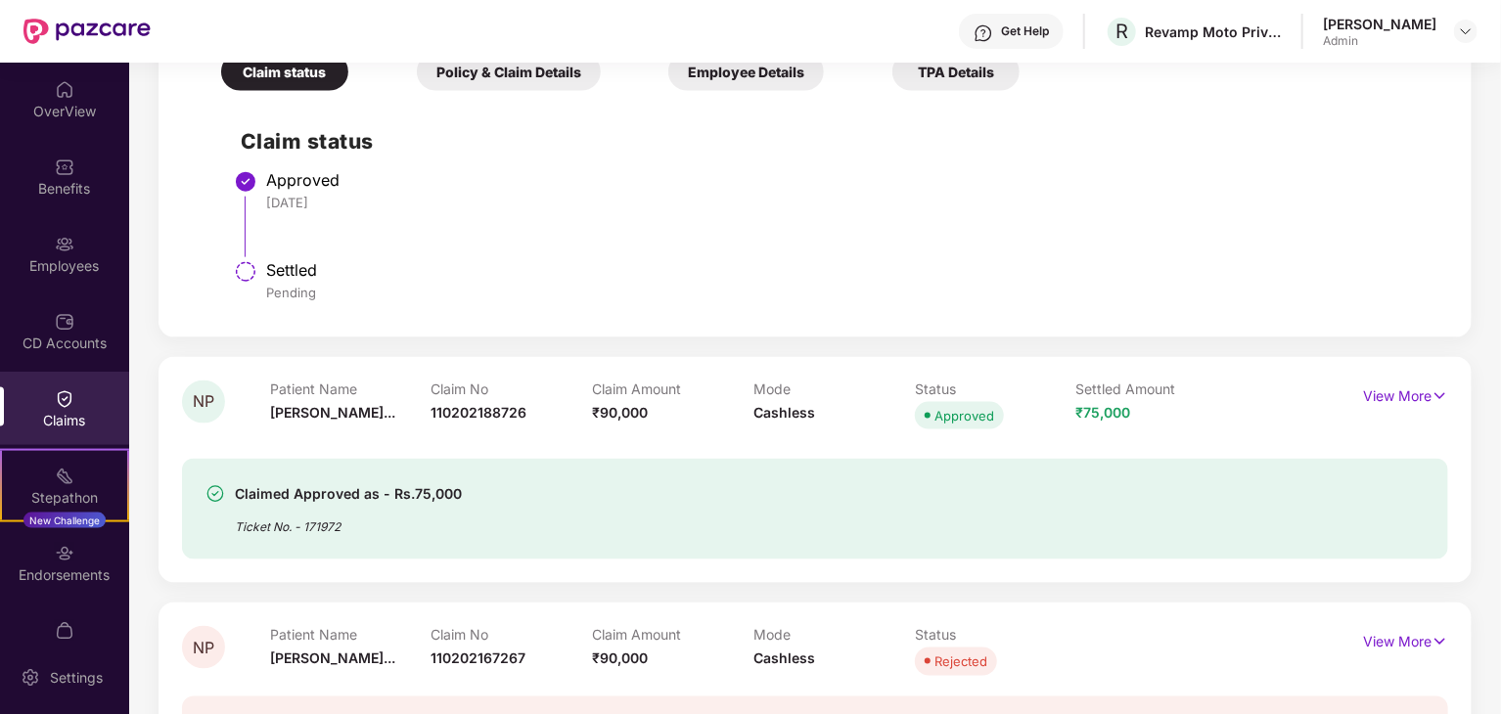
scroll to position [1173, 0]
click at [1381, 404] on p "View More" at bounding box center [1405, 393] width 85 height 26
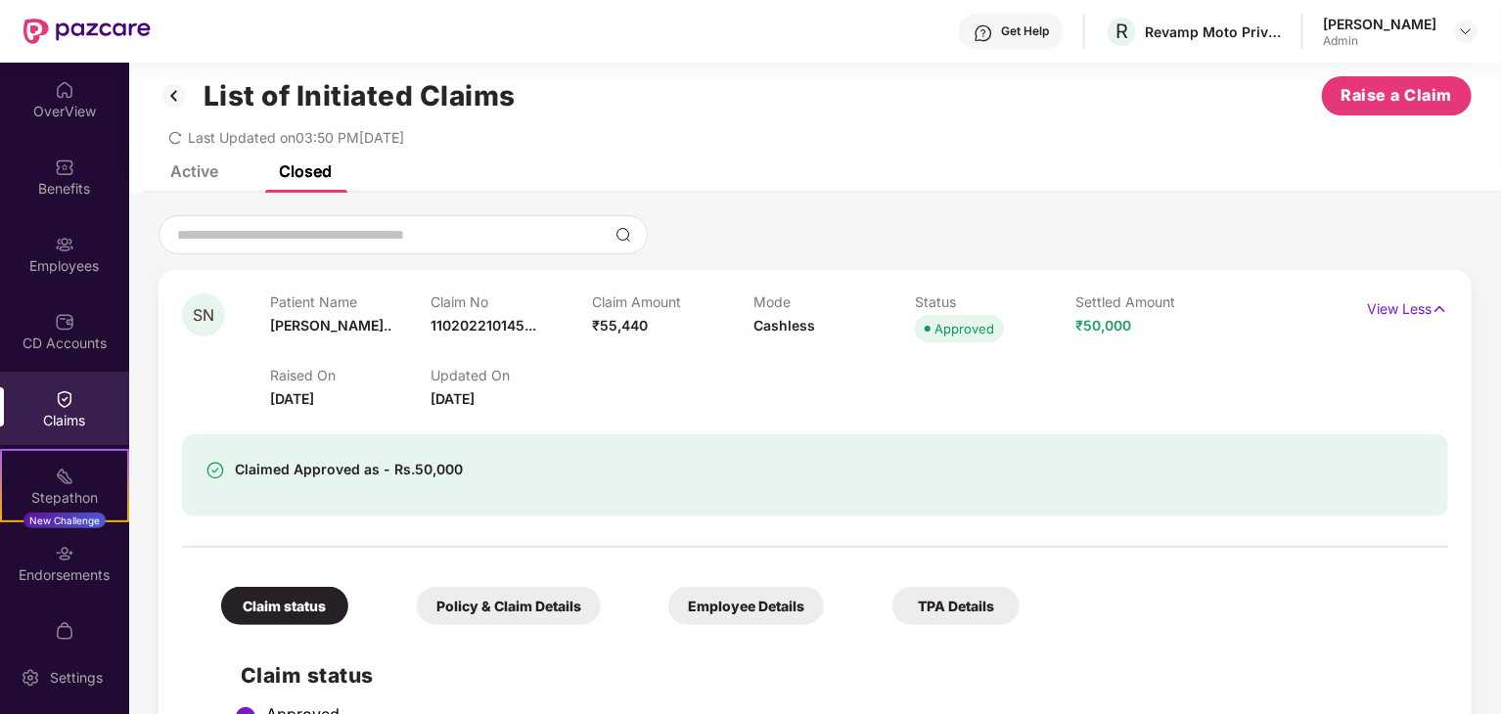
scroll to position [0, 0]
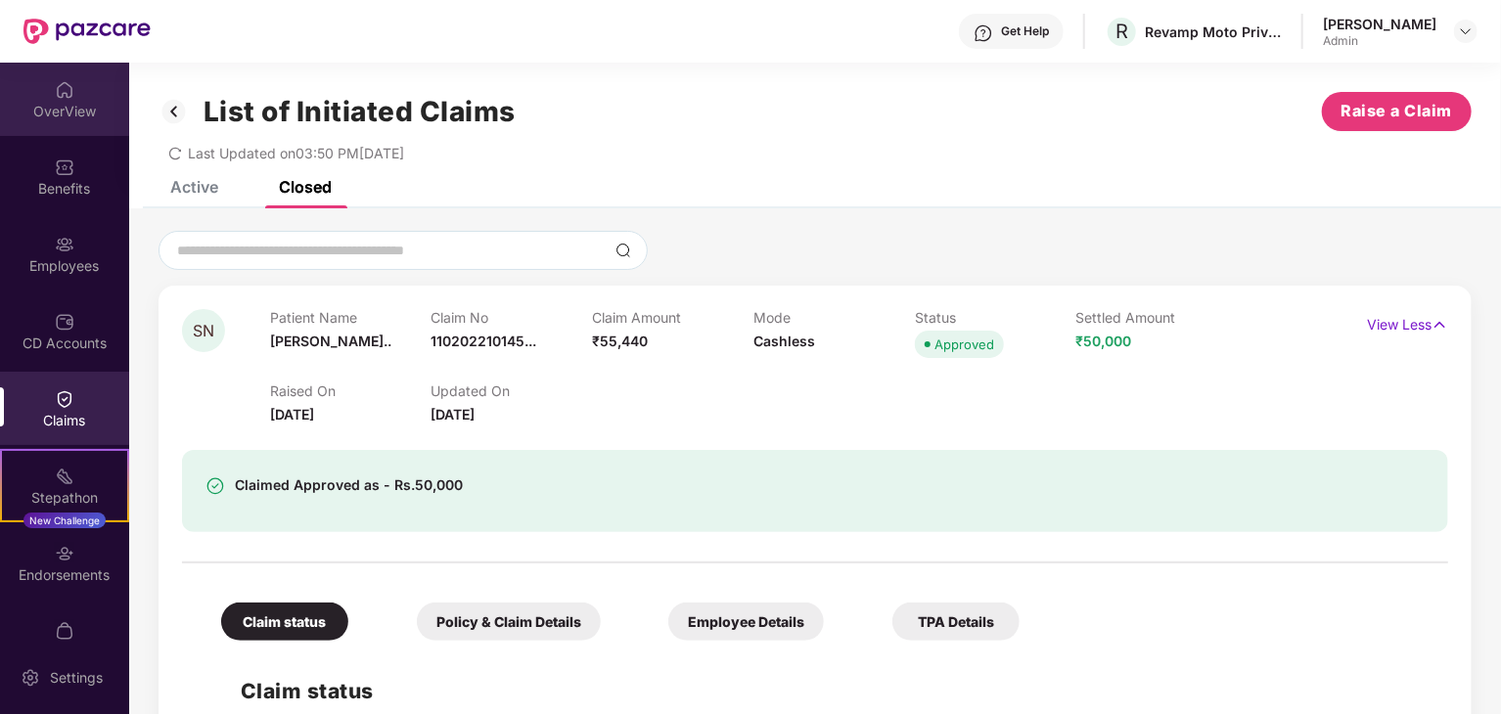
click at [41, 128] on div "OverView" at bounding box center [64, 99] width 129 height 73
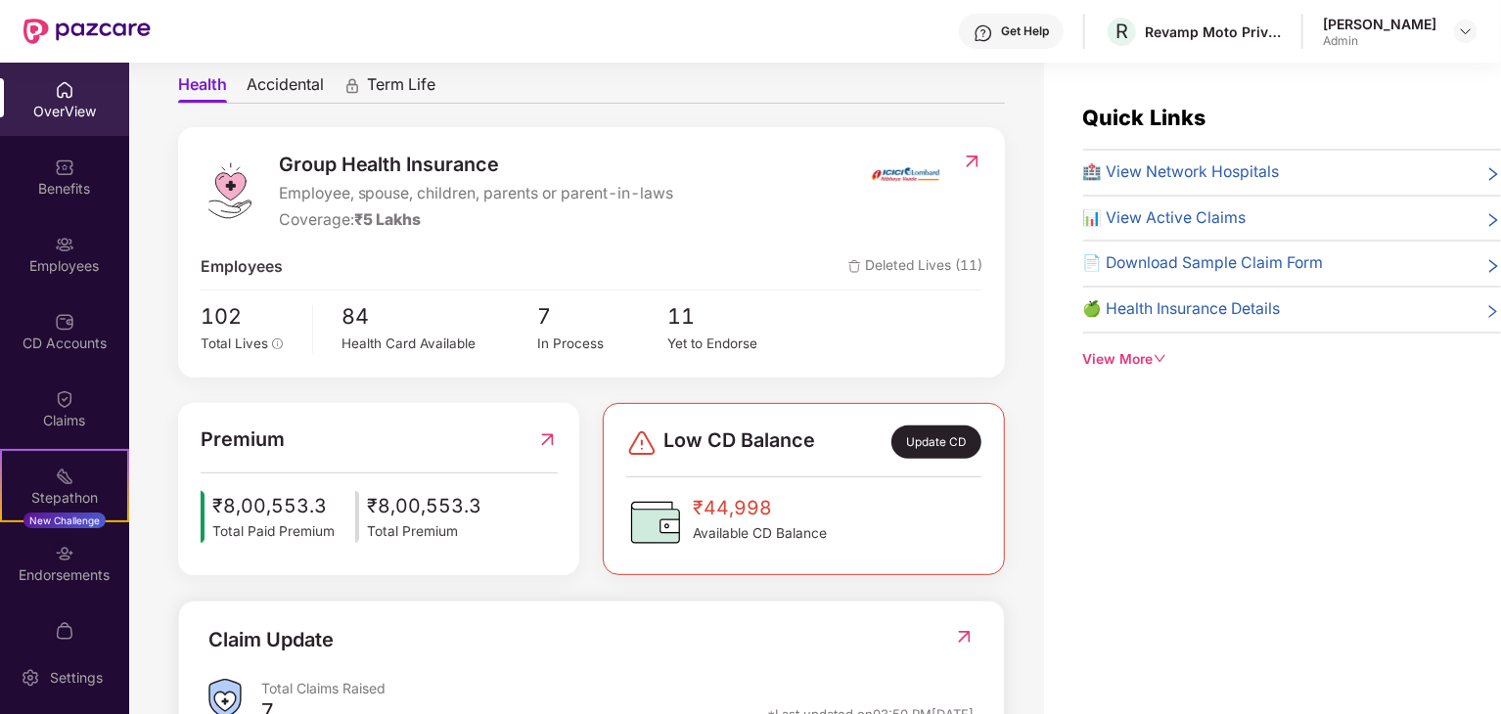
scroll to position [184, 0]
click at [593, 340] on div "In Process" at bounding box center [602, 343] width 130 height 21
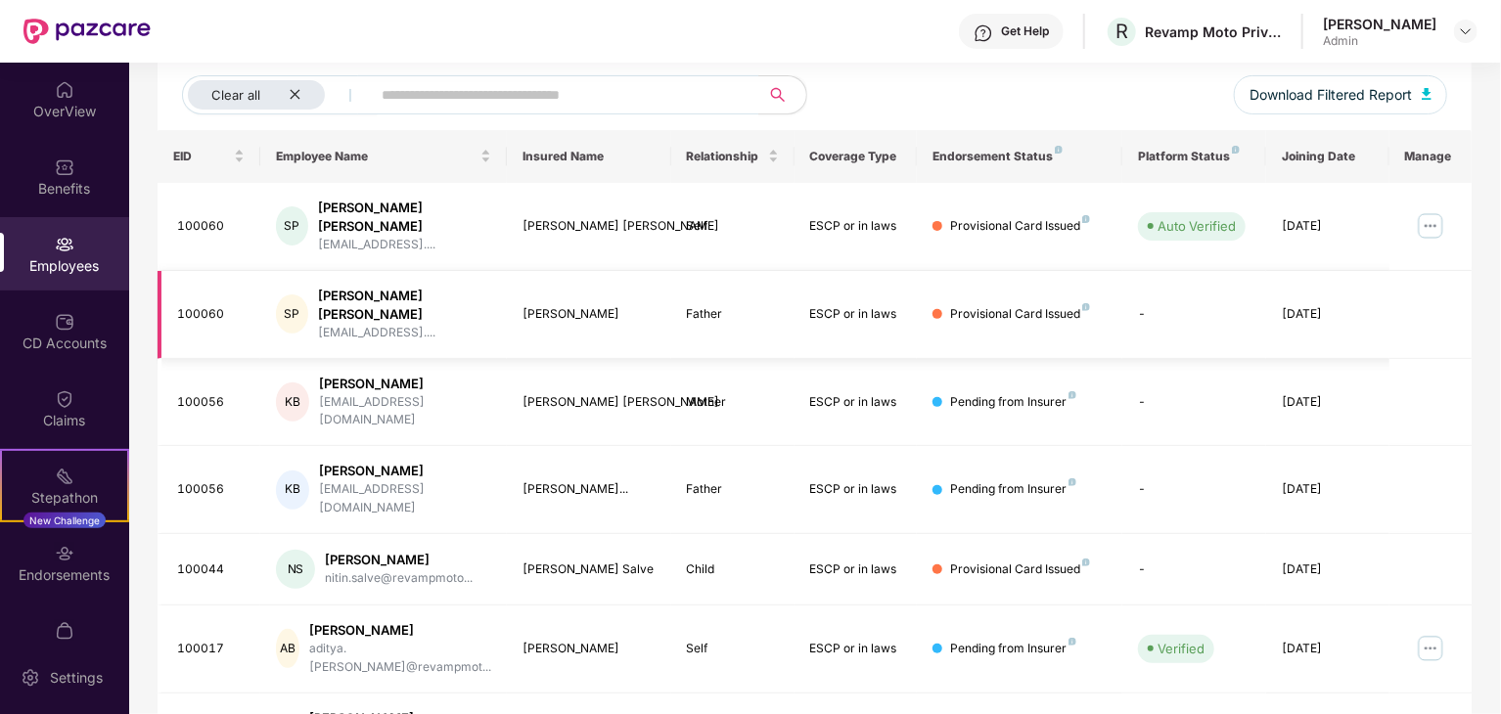
scroll to position [0, 0]
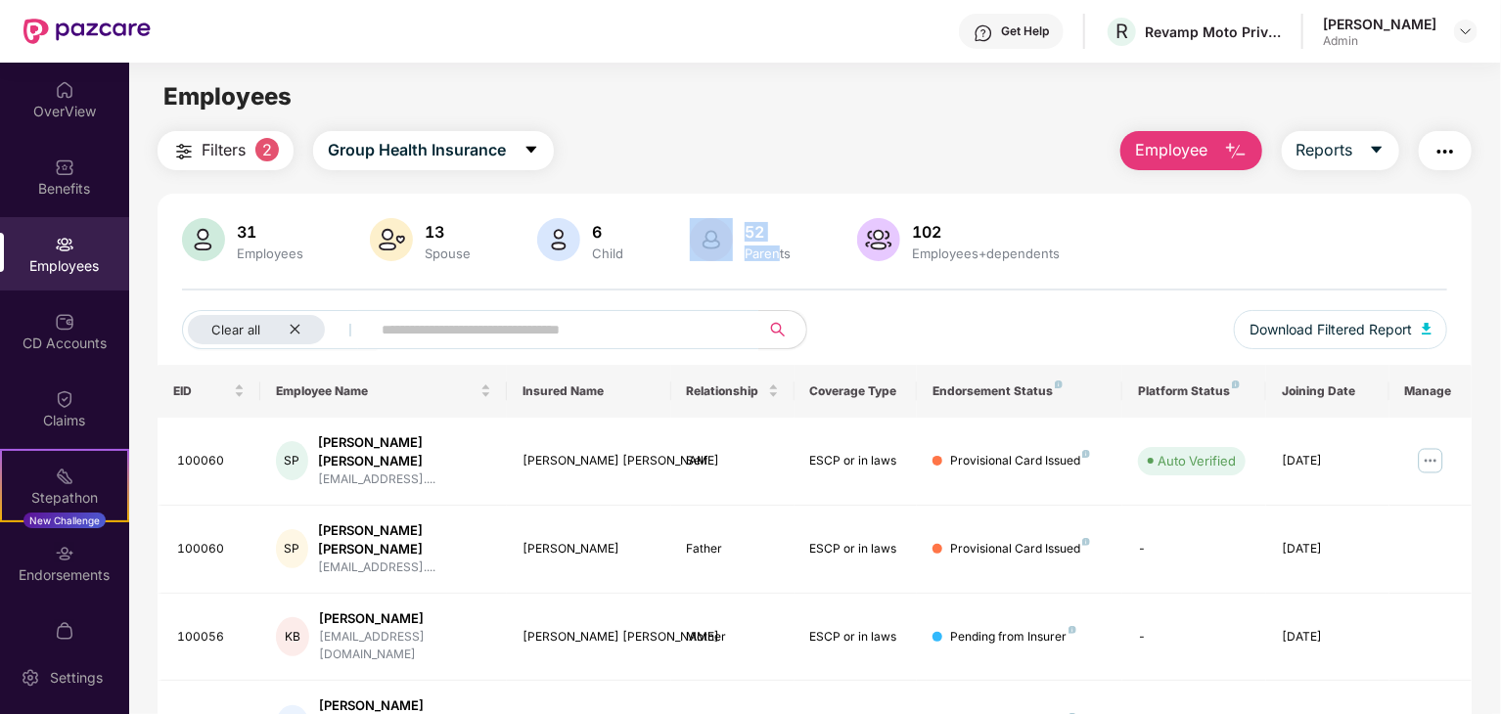
drag, startPoint x: 774, startPoint y: 245, endPoint x: 709, endPoint y: 208, distance: 74.0
click at [402, 228] on img at bounding box center [391, 239] width 43 height 43
click at [77, 469] on div "Stepathon New Challenge" at bounding box center [64, 485] width 129 height 73
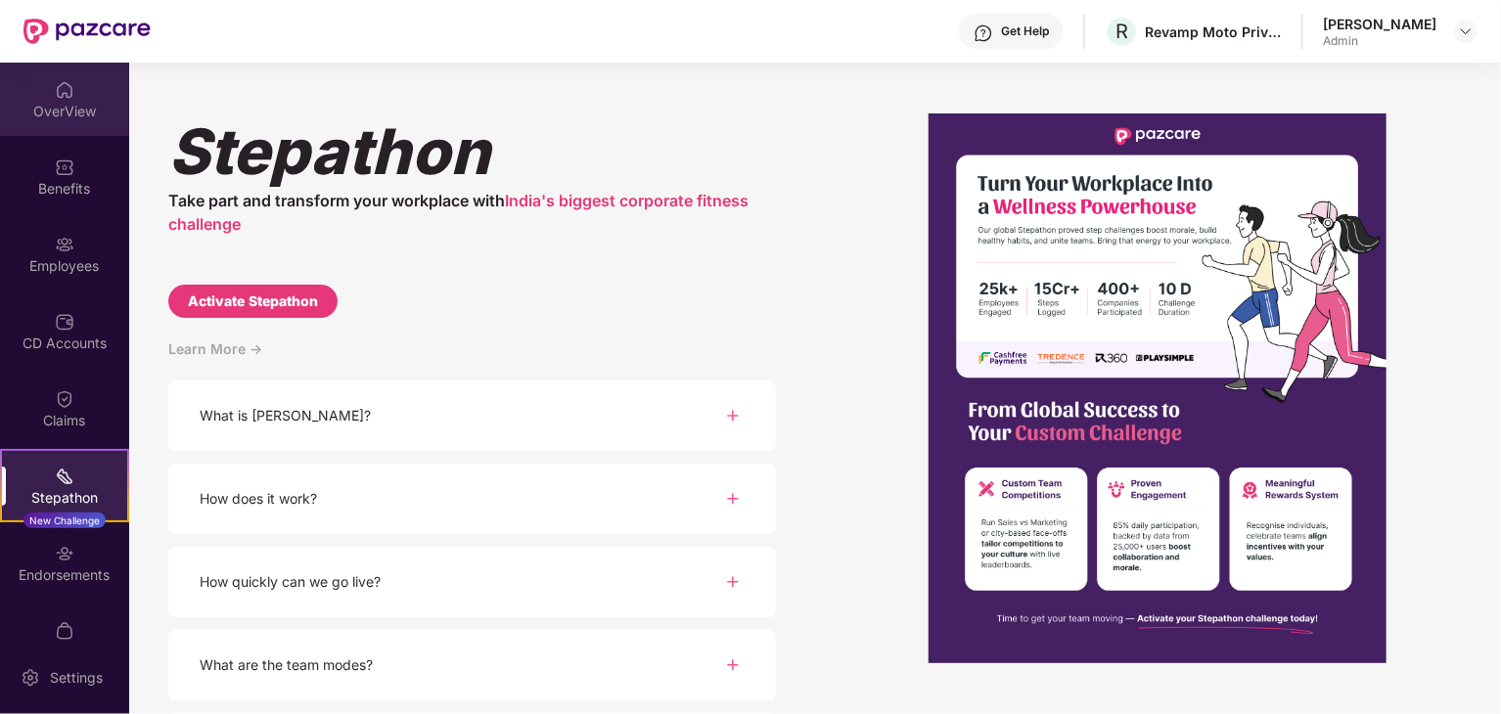
click at [75, 86] on div "OverView" at bounding box center [64, 99] width 129 height 73
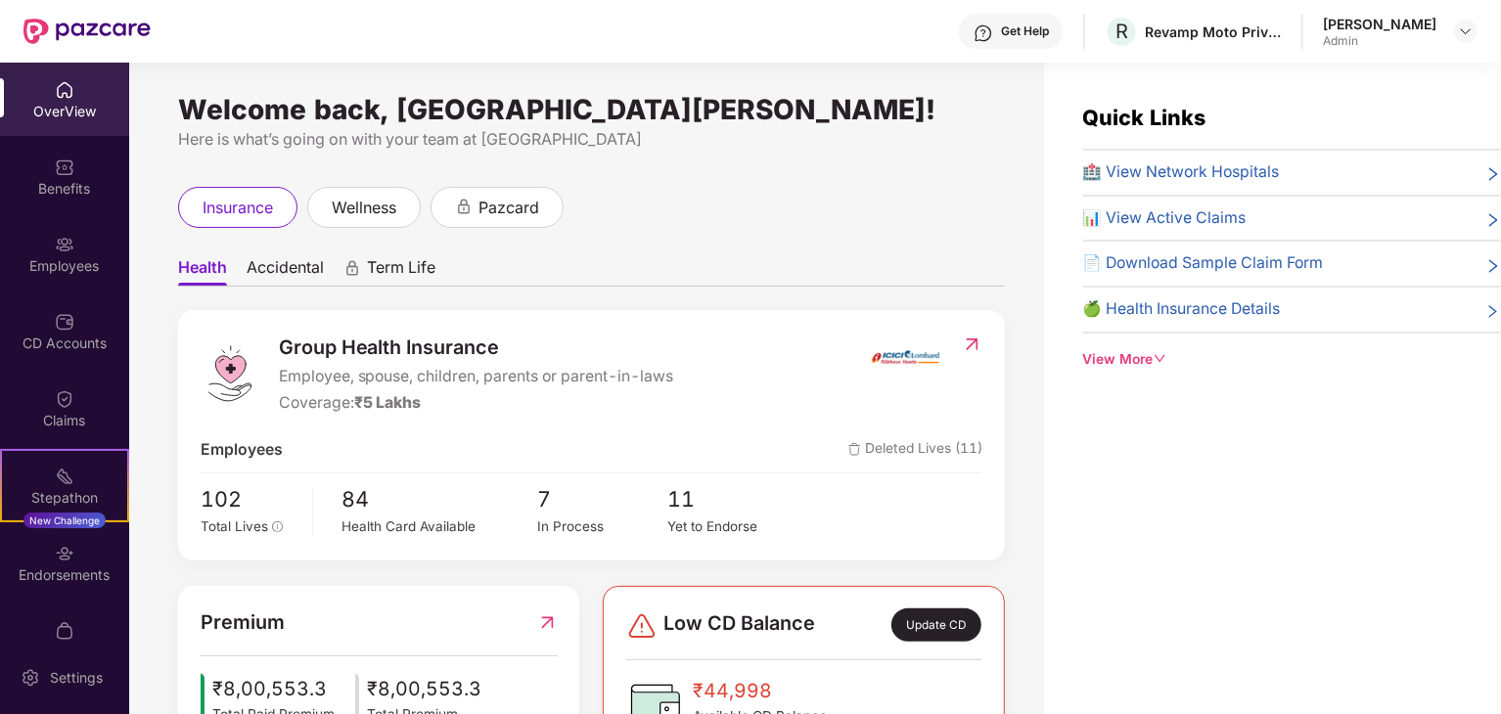
click at [1166, 214] on span "📊 View Active Claims" at bounding box center [1164, 218] width 163 height 24
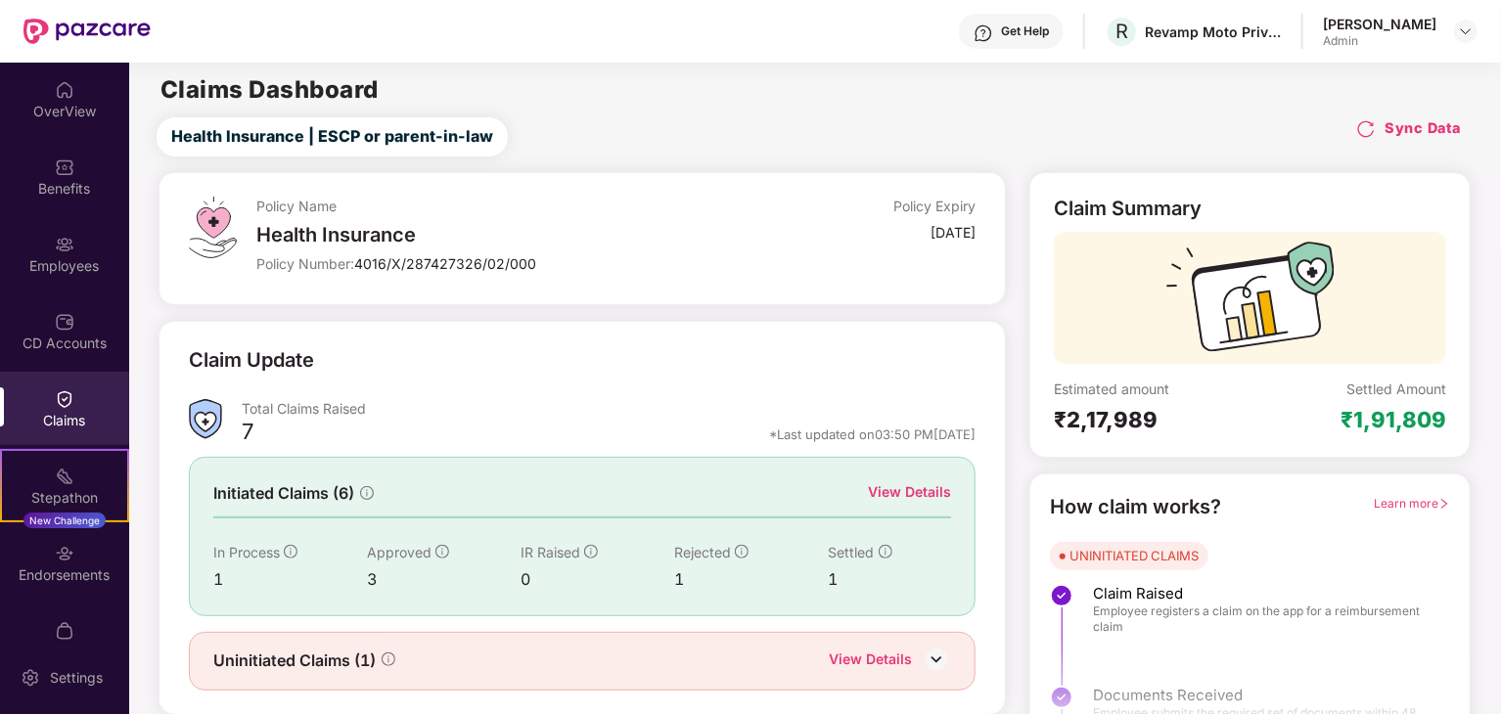
click at [918, 488] on div "View Details" at bounding box center [909, 492] width 83 height 22
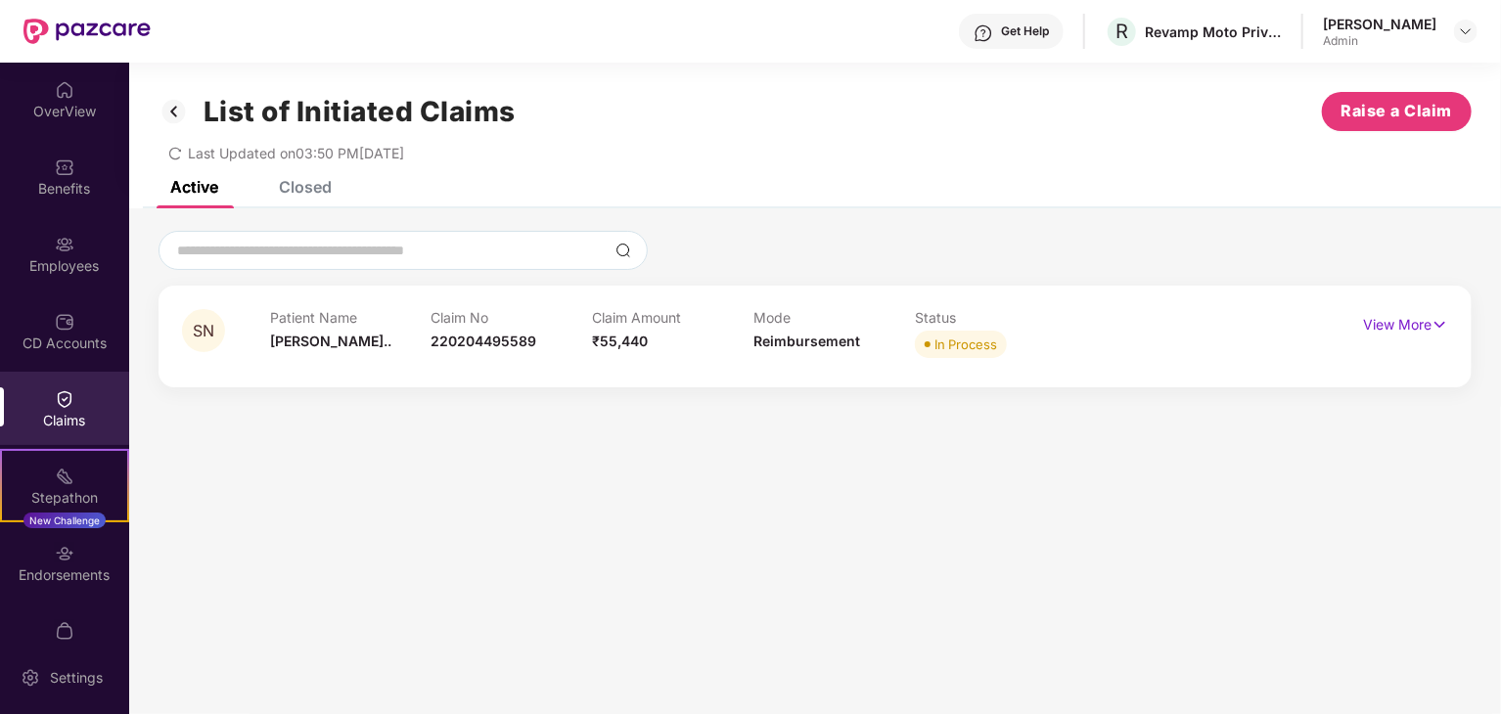
click at [301, 189] on div "Closed" at bounding box center [305, 187] width 53 height 20
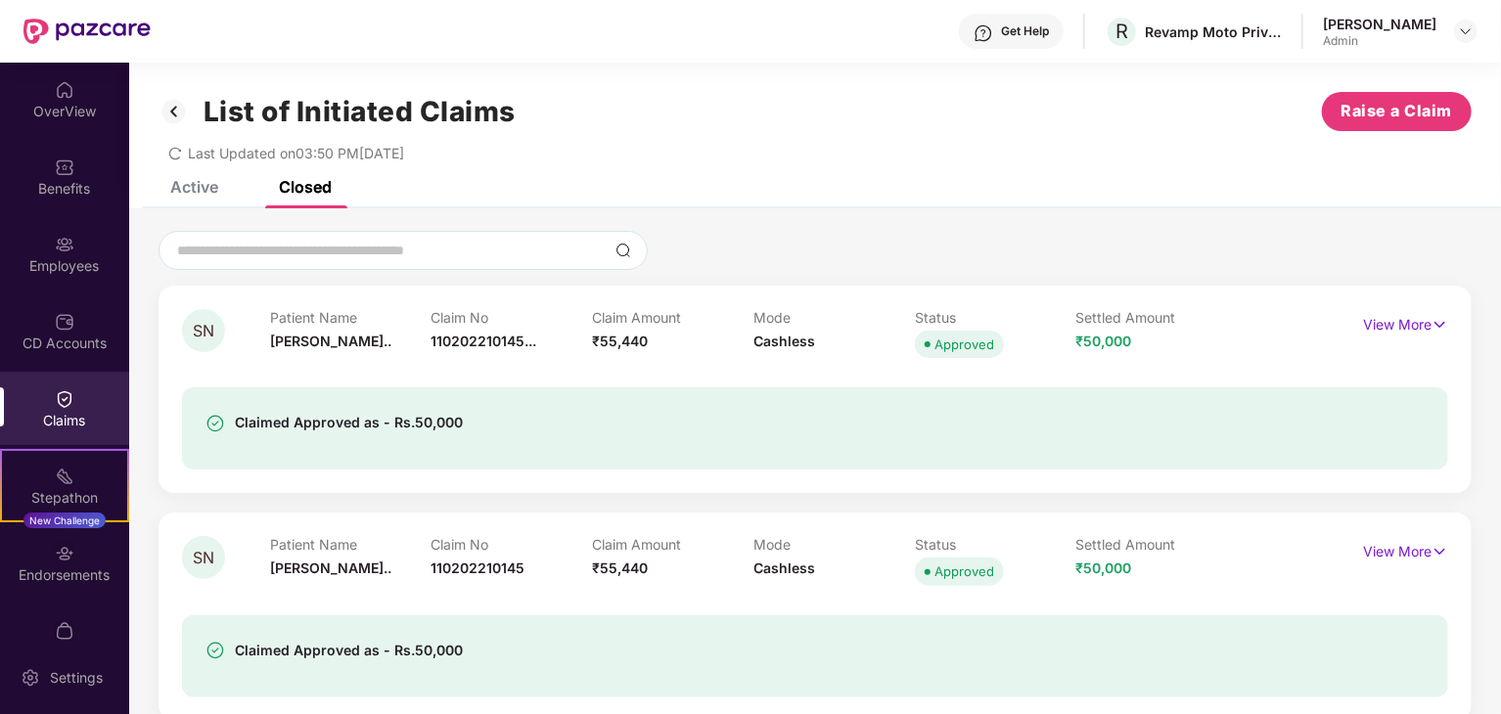
click at [561, 341] on div "Claim No 110202210145..." at bounding box center [511, 336] width 161 height 54
click at [1056, 111] on div "List of Initiated Claims Raise a Claim" at bounding box center [814, 111] width 1313 height 39
click at [71, 194] on div "Benefits" at bounding box center [64, 189] width 129 height 20
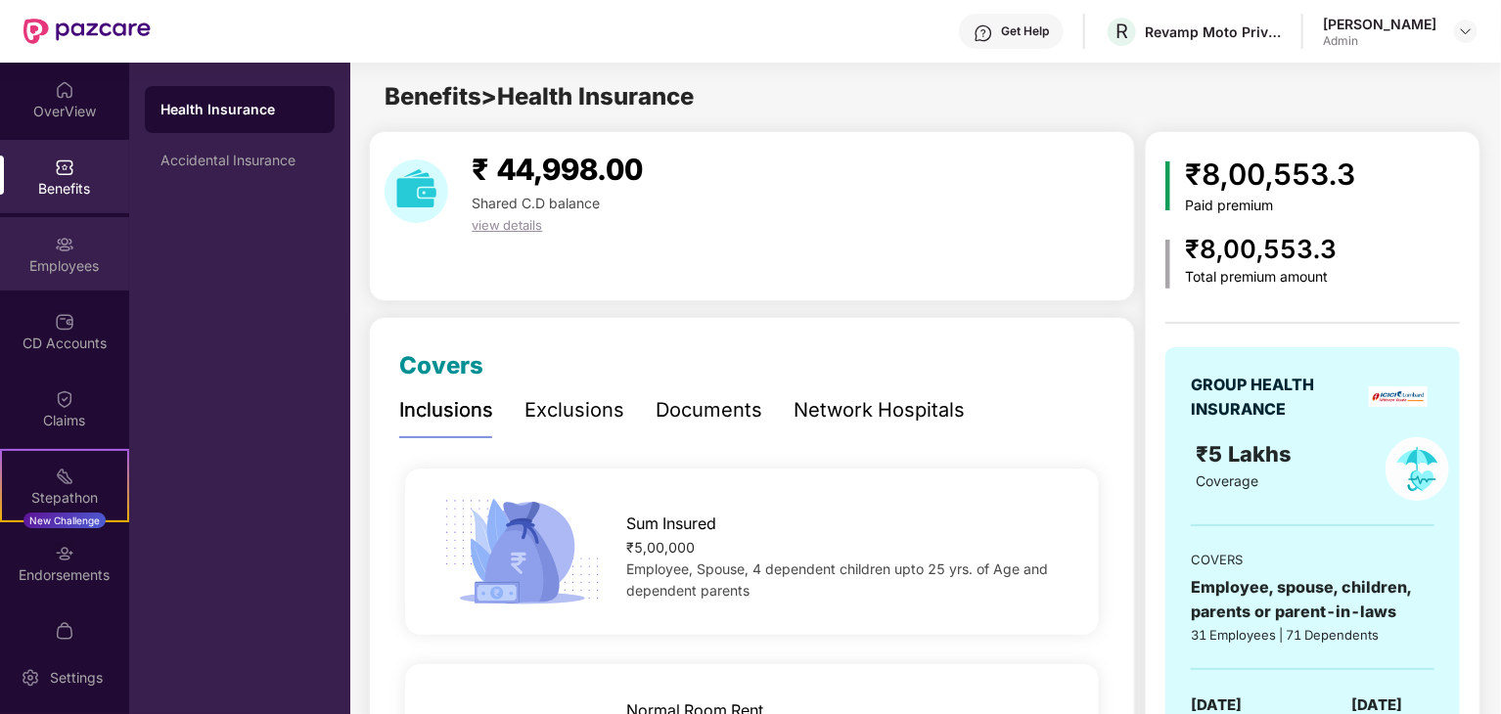
click at [70, 224] on div "Employees" at bounding box center [64, 253] width 129 height 73
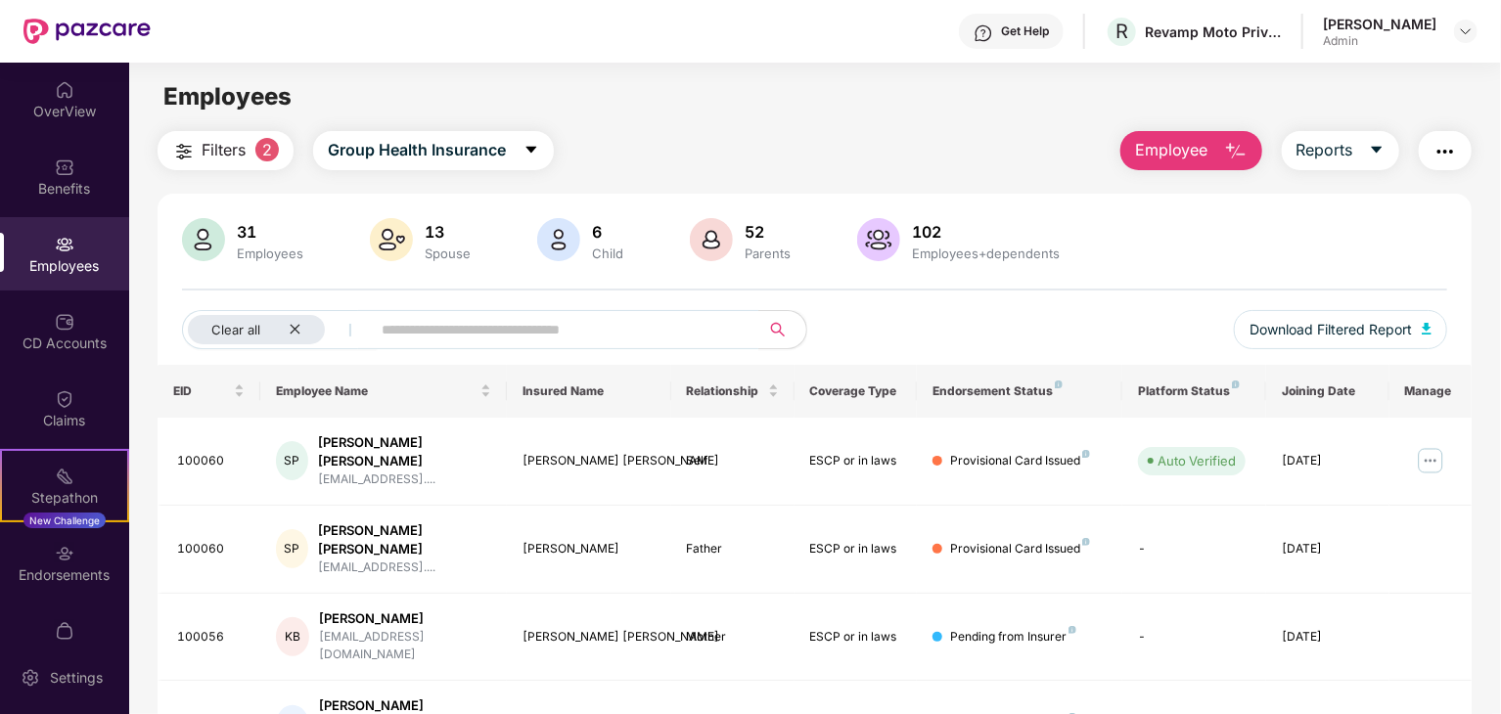
click at [240, 150] on span "Filters" at bounding box center [224, 150] width 44 height 24
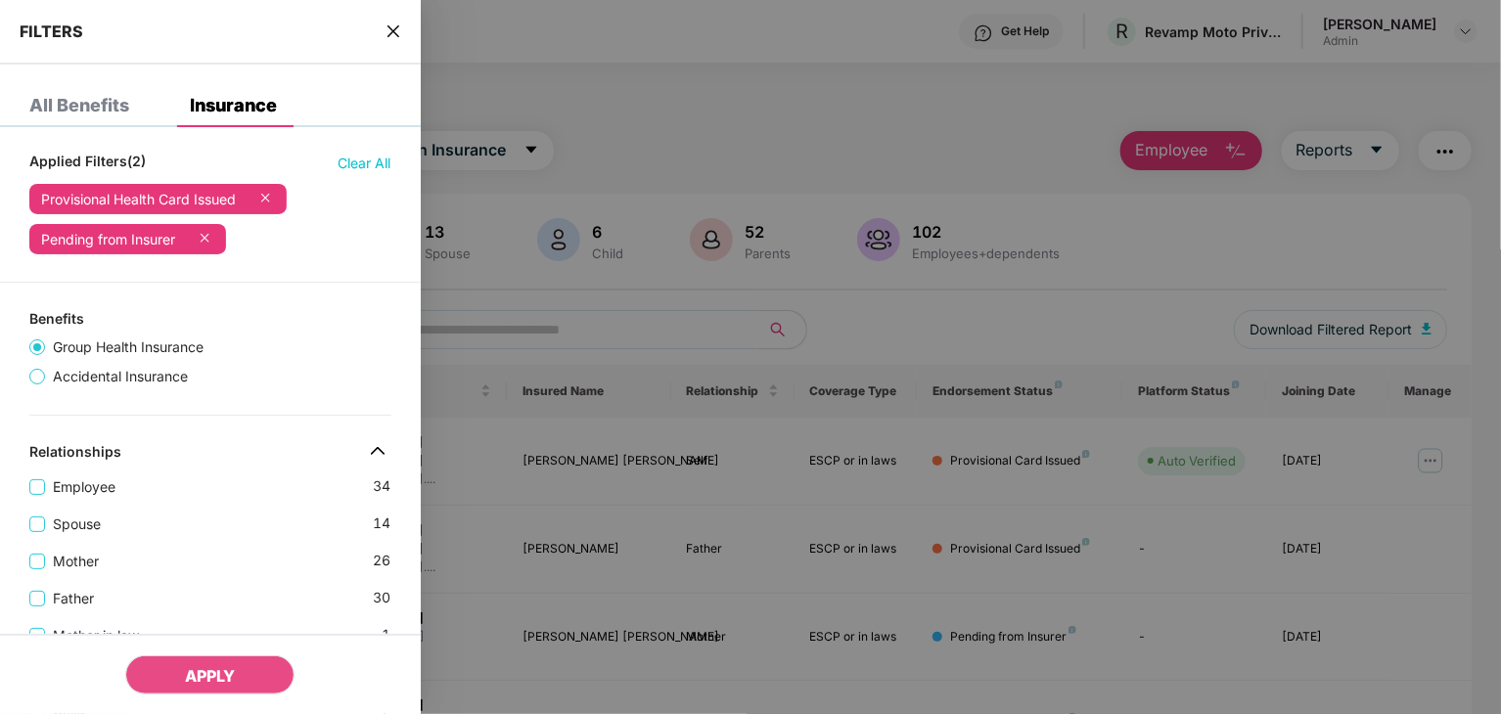
click at [544, 157] on div at bounding box center [750, 357] width 1501 height 714
click at [397, 30] on icon "close" at bounding box center [393, 31] width 16 height 16
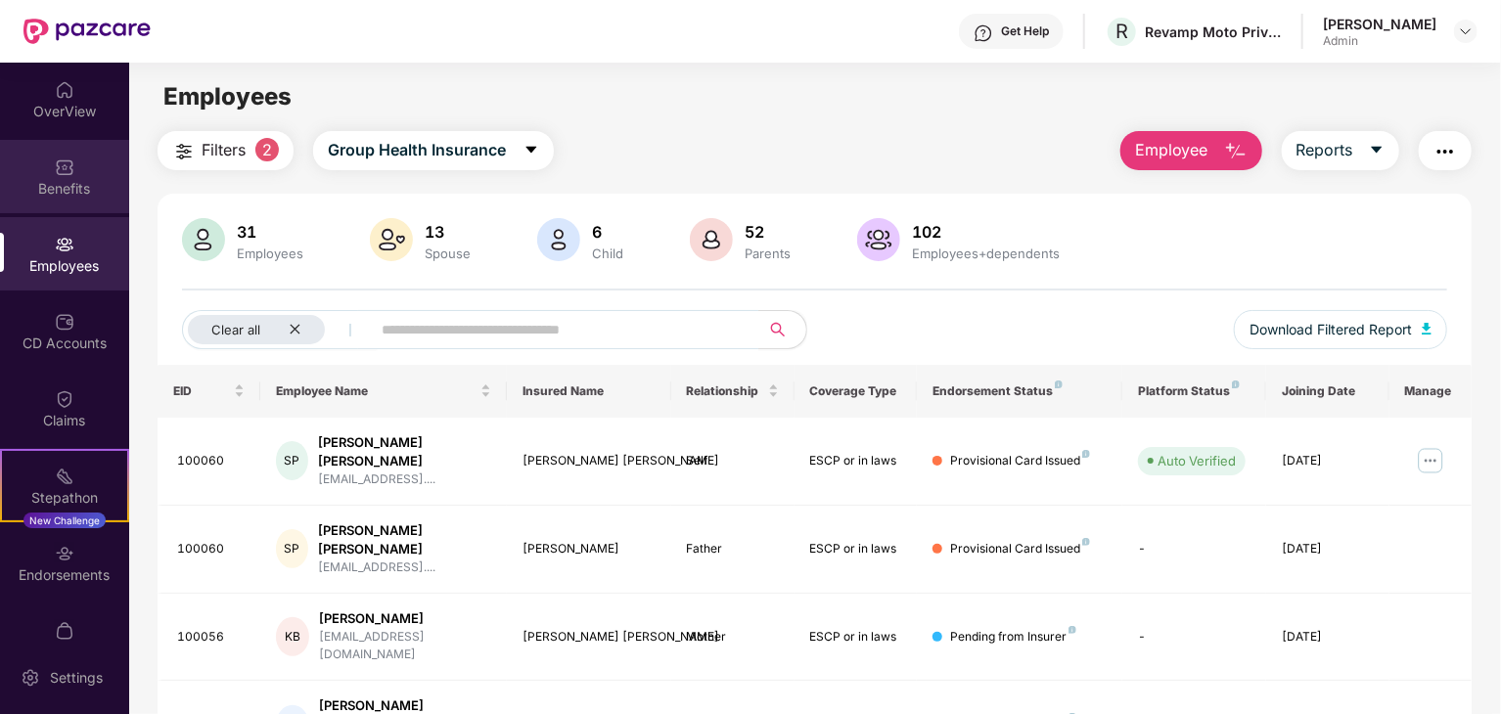
click at [35, 191] on div "Benefits" at bounding box center [64, 189] width 129 height 20
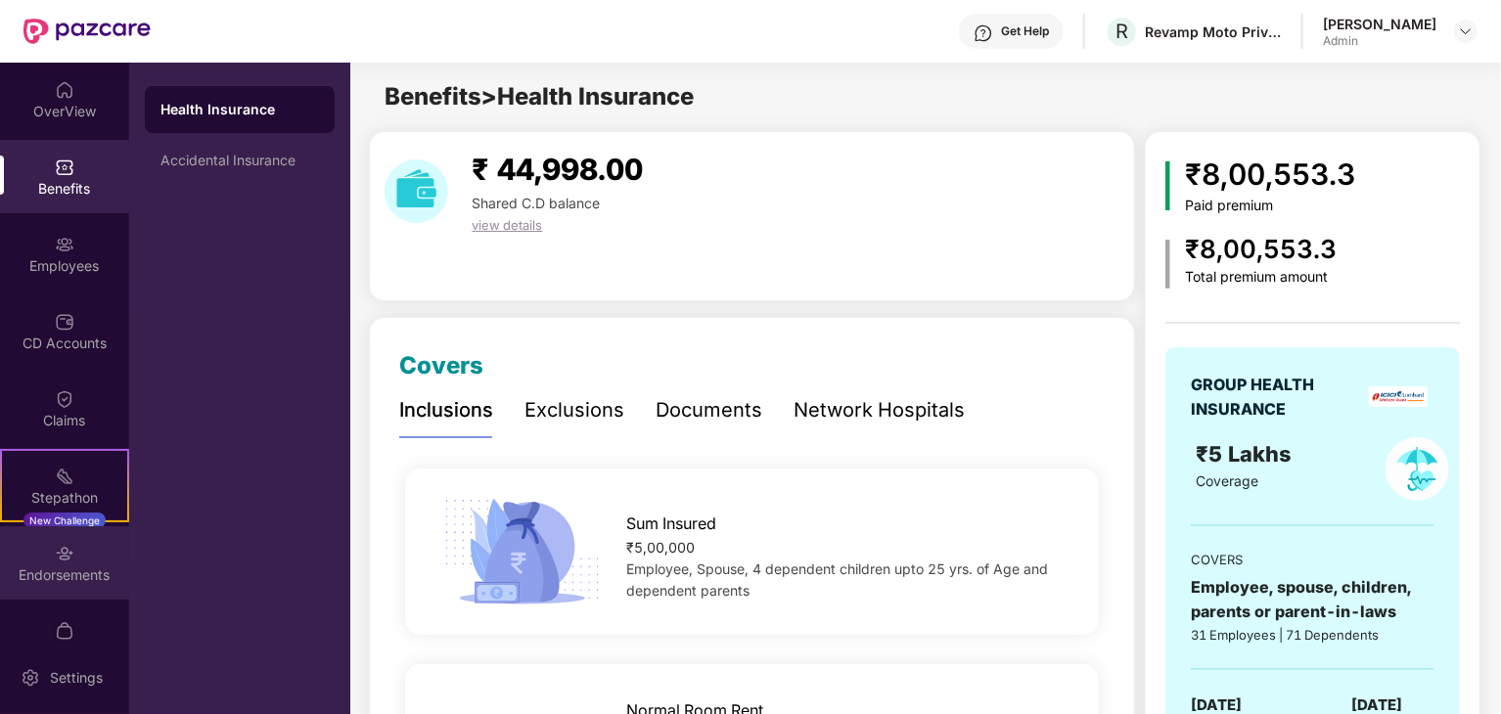
click at [76, 576] on div "Endorsements" at bounding box center [64, 575] width 129 height 20
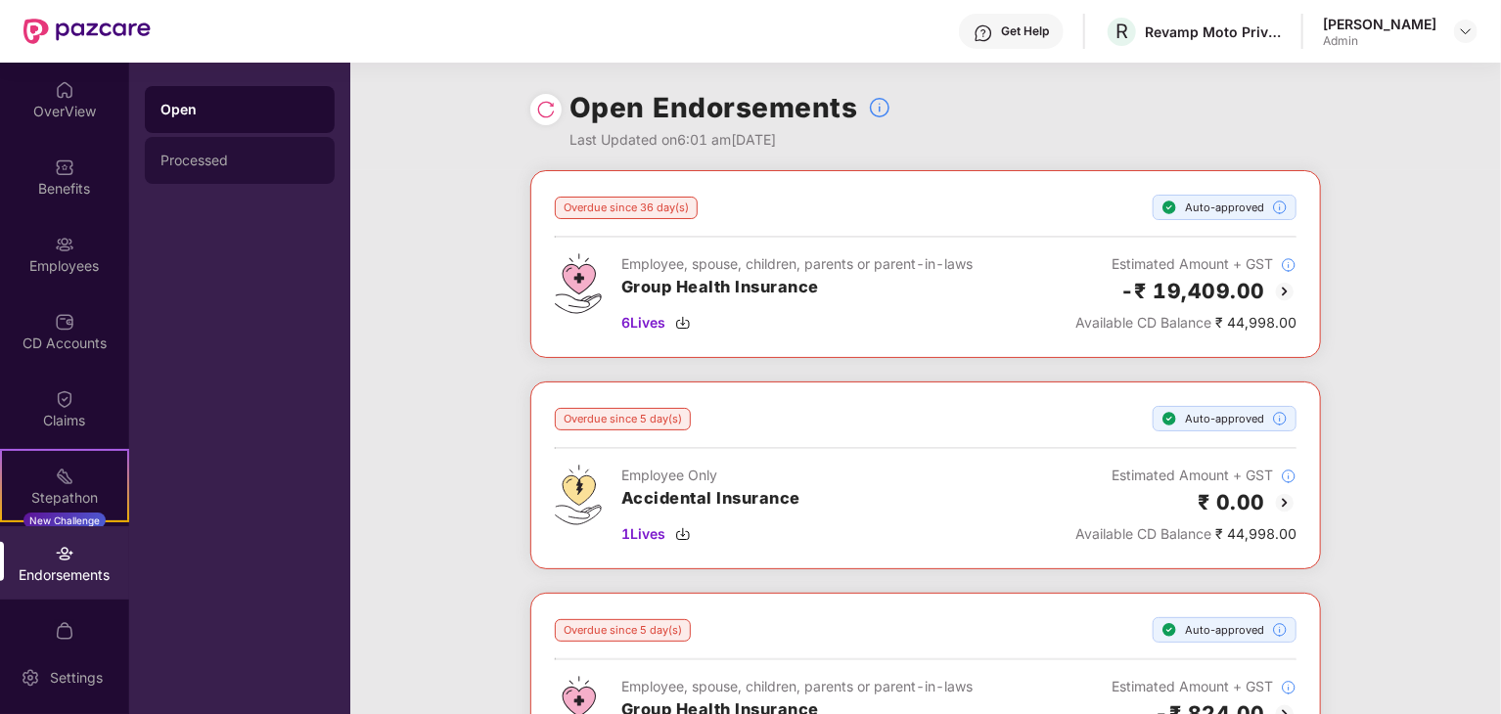
click at [227, 146] on div "Processed" at bounding box center [240, 160] width 190 height 47
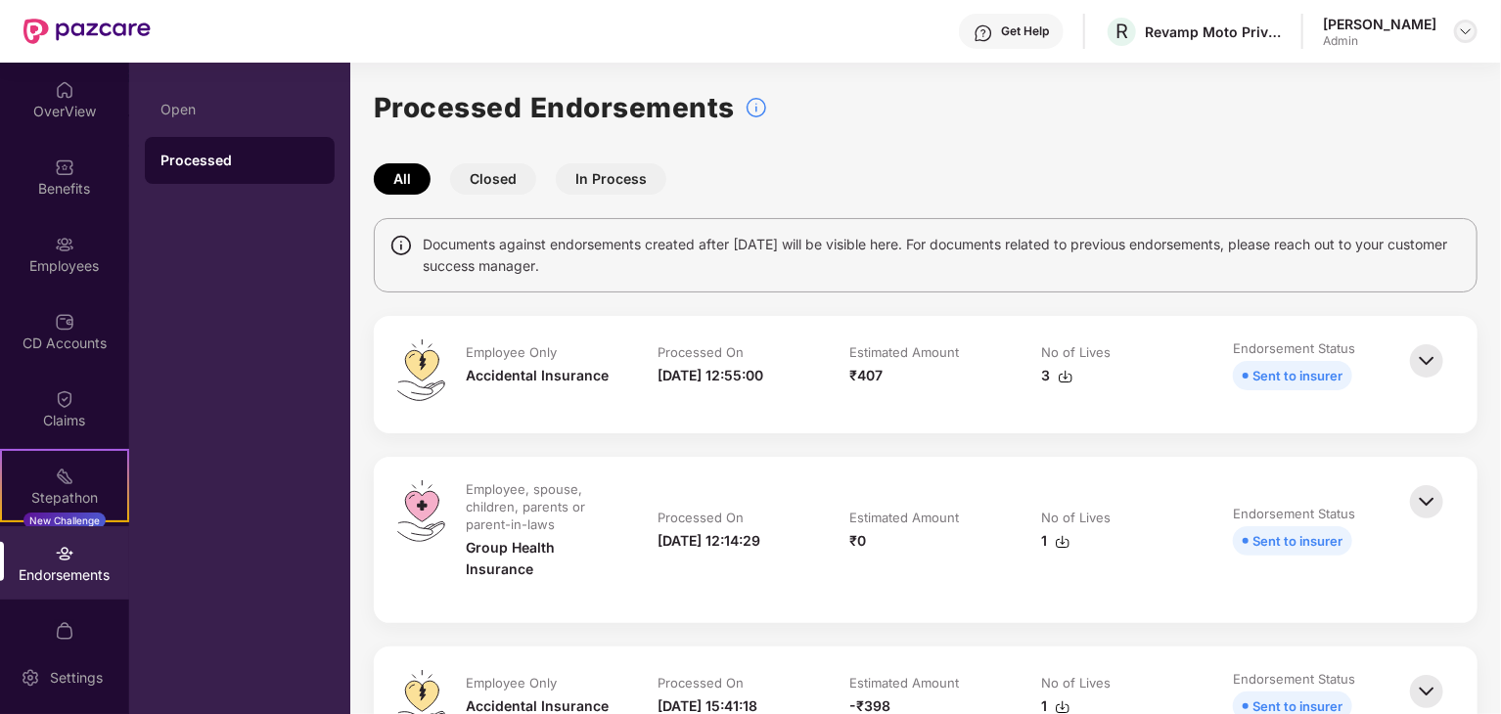
click at [1467, 36] on img at bounding box center [1466, 31] width 16 height 16
